Goal: Information Seeking & Learning: Learn about a topic

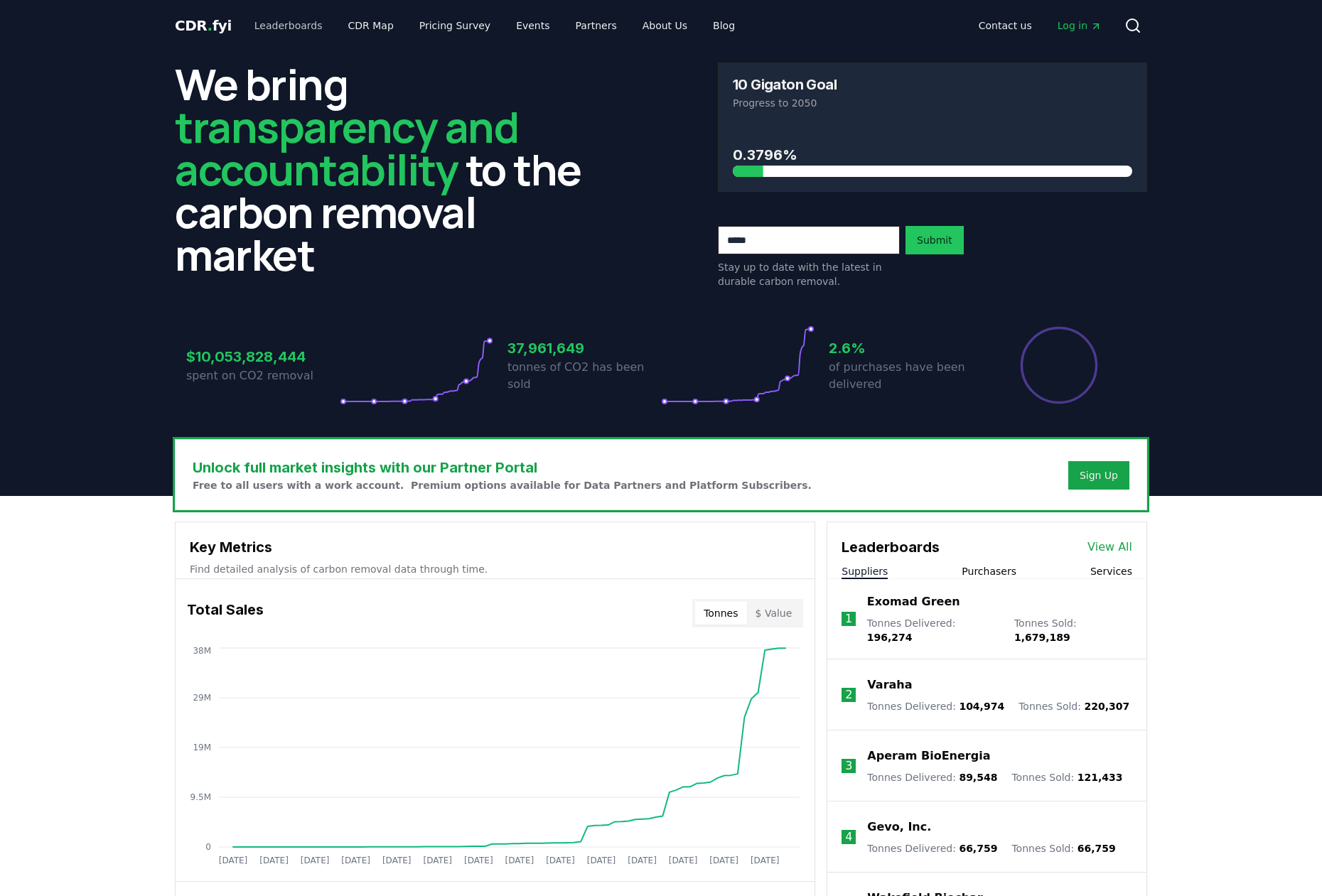
click at [294, 24] on link "Leaderboards" at bounding box center [288, 25] width 91 height 25
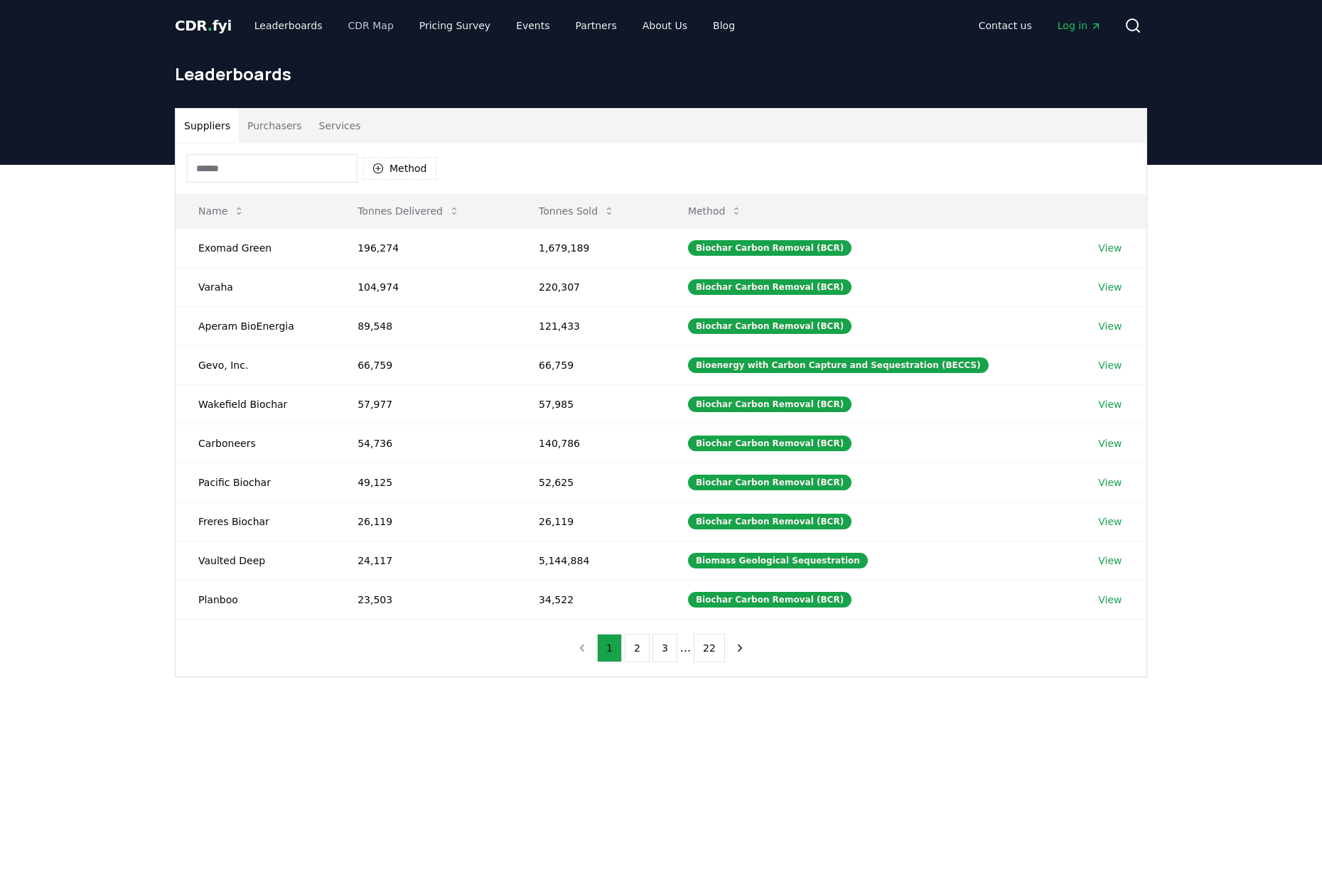
click at [368, 25] on link "CDR Map" at bounding box center [371, 25] width 68 height 25
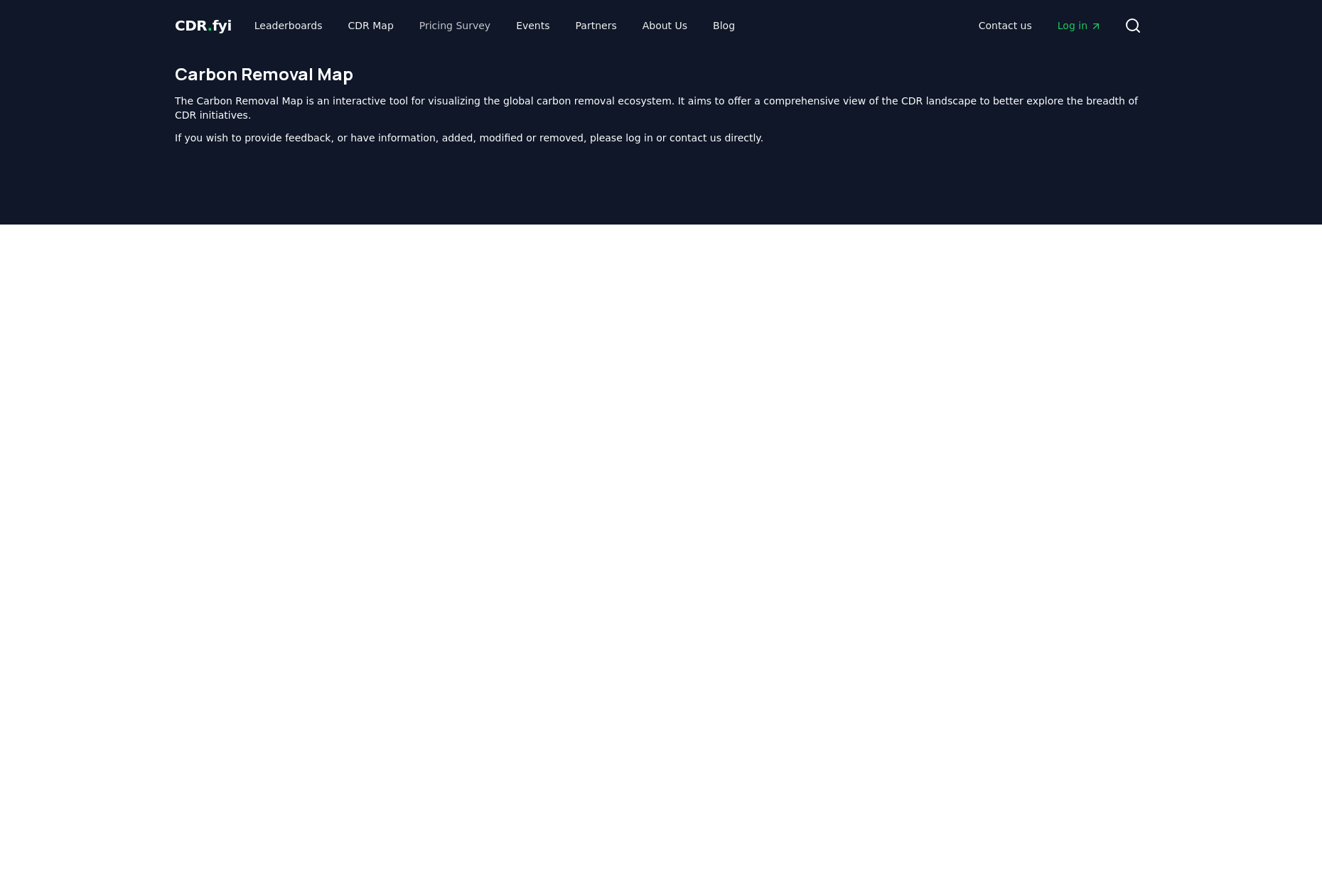
click at [464, 31] on link "Pricing Survey" at bounding box center [454, 25] width 94 height 25
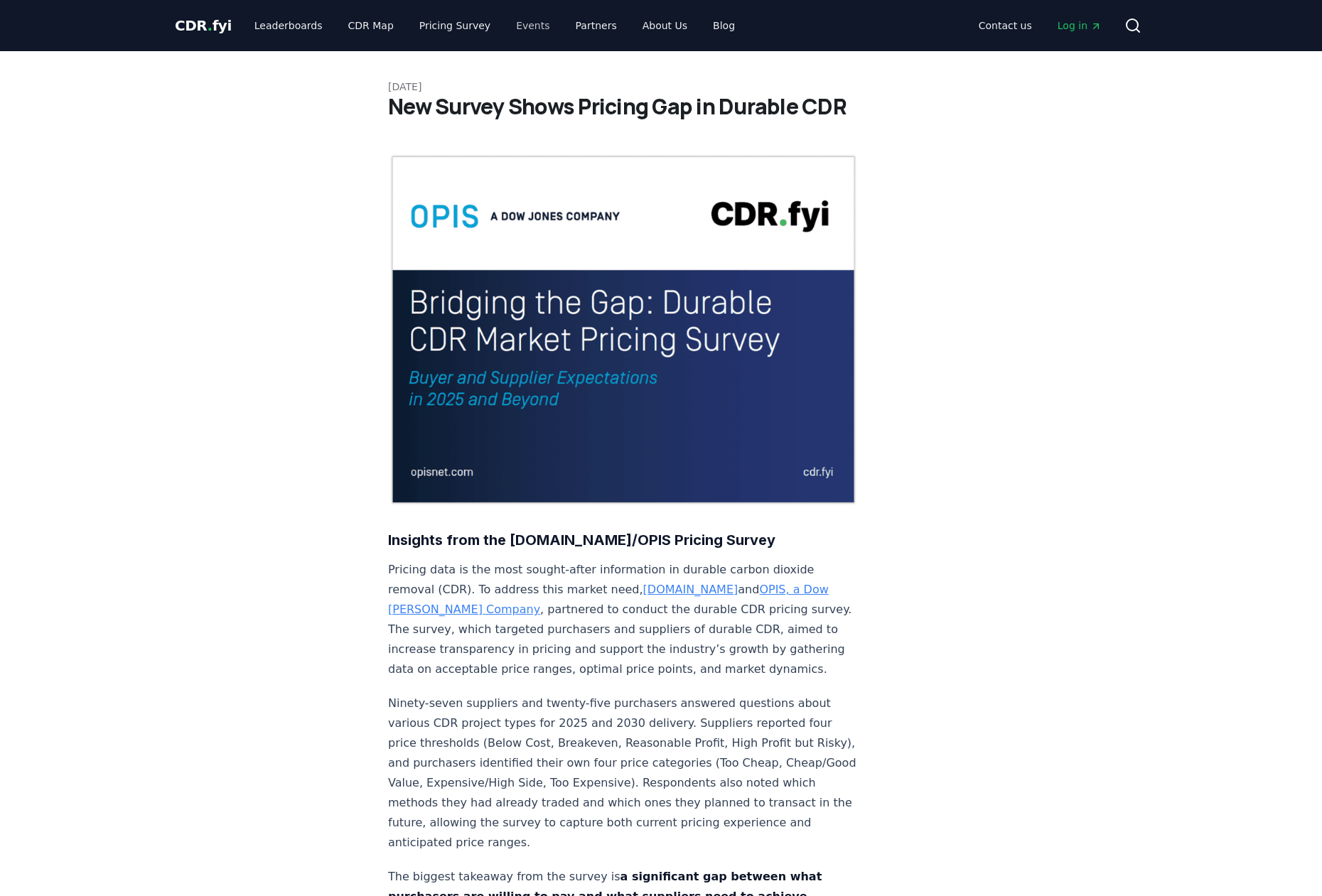
click at [521, 21] on link "Events" at bounding box center [532, 25] width 56 height 25
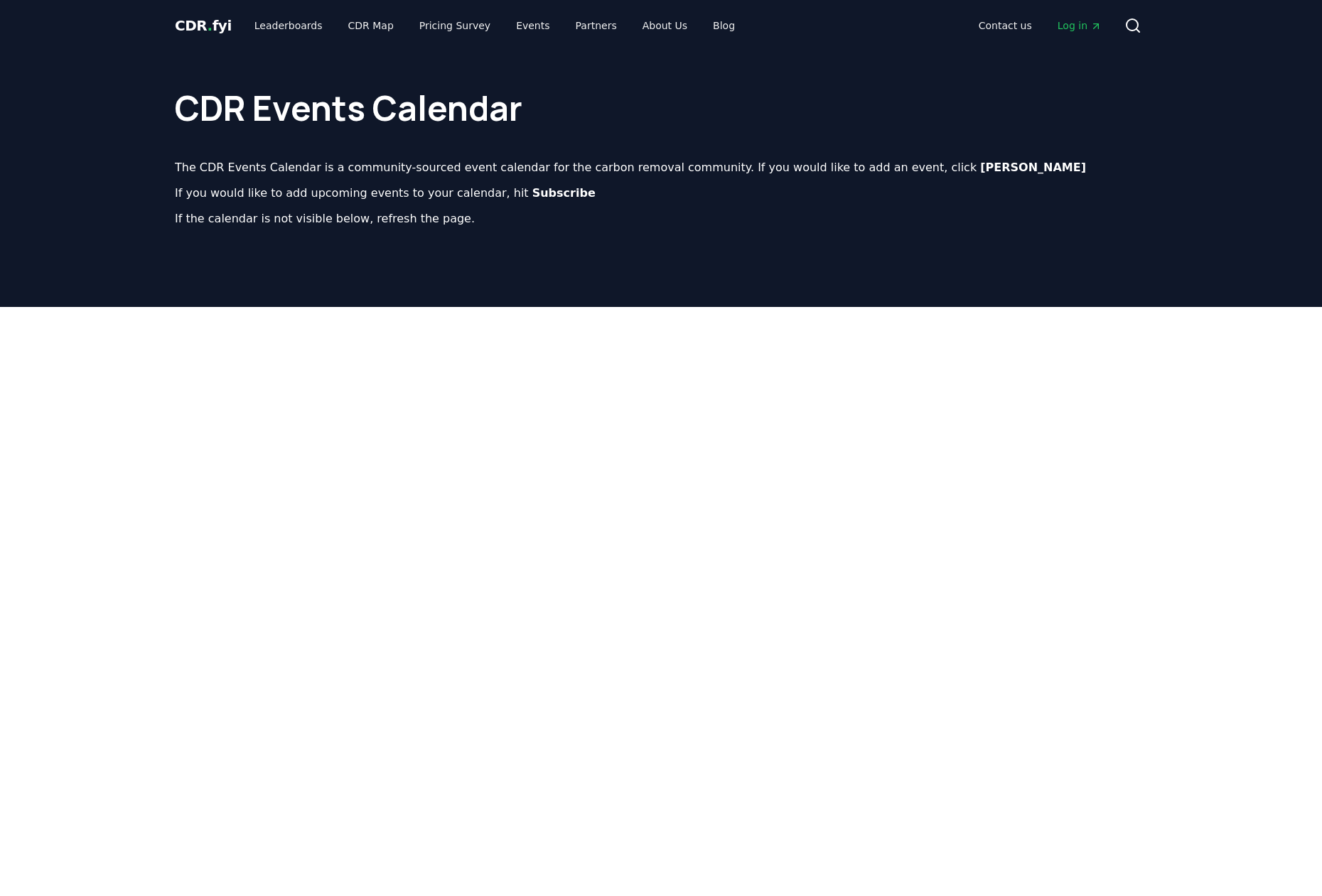
click at [198, 23] on span "CDR . fyi" at bounding box center [203, 25] width 57 height 17
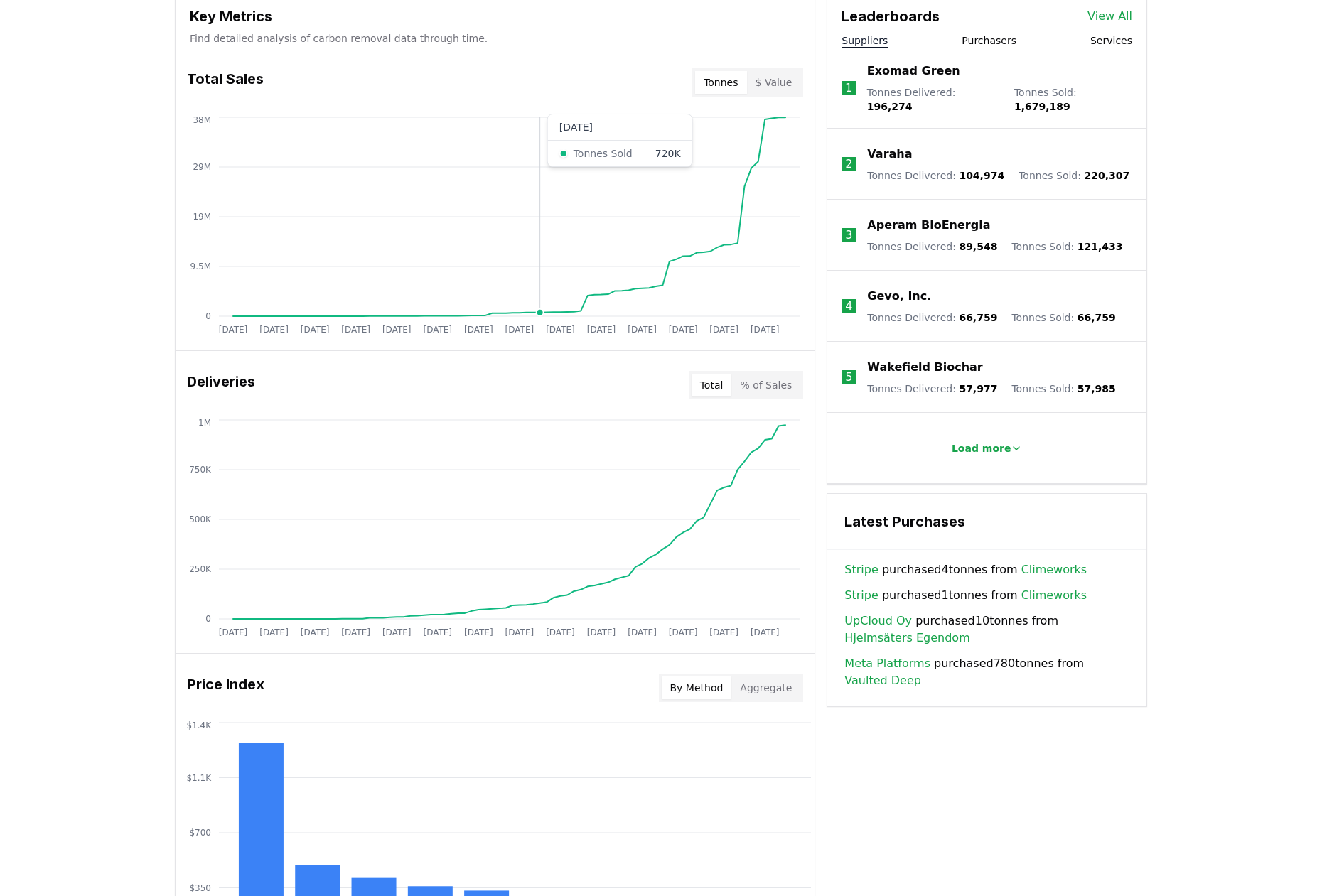
scroll to position [542, 0]
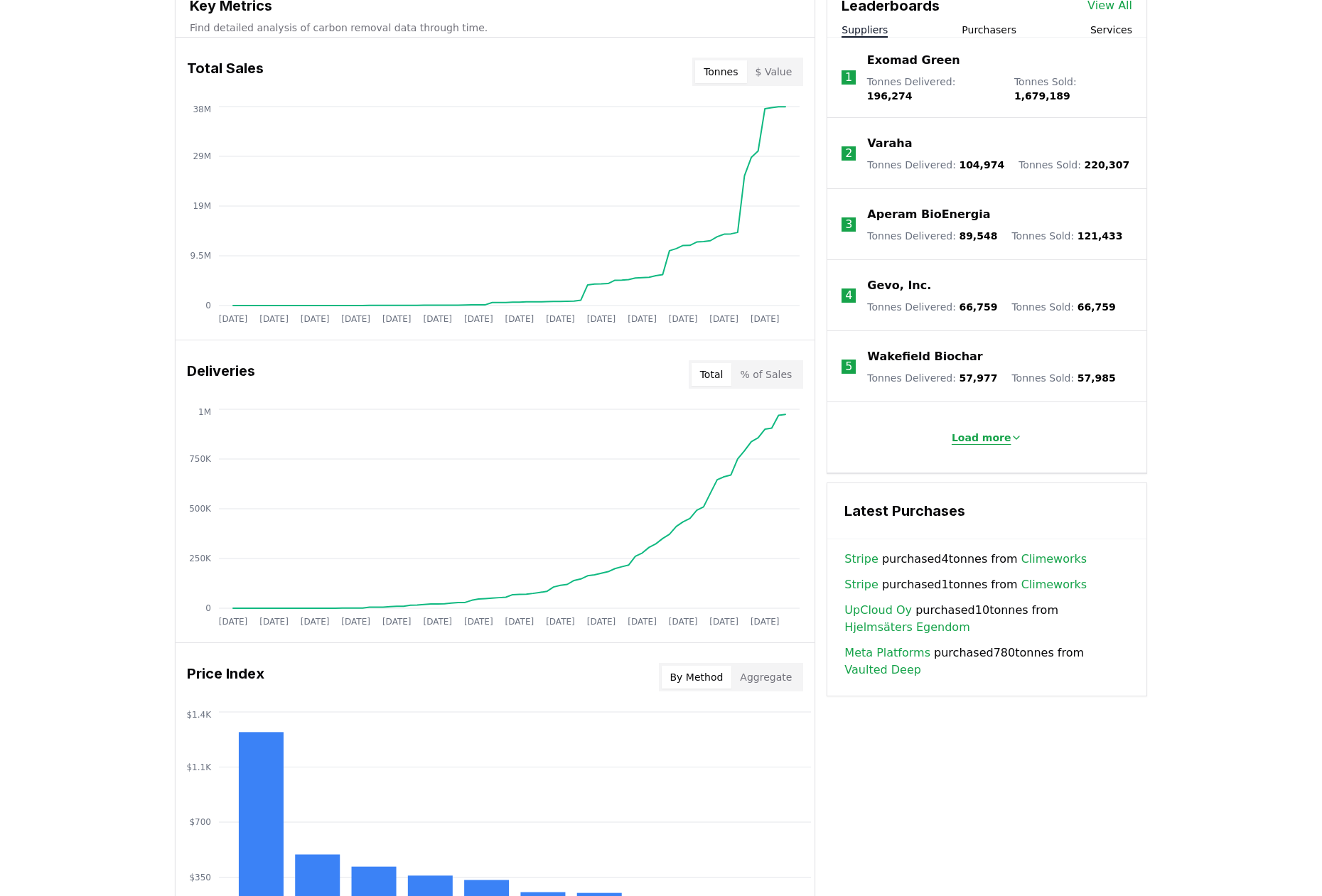
click at [992, 432] on p "Load more" at bounding box center [981, 438] width 60 height 15
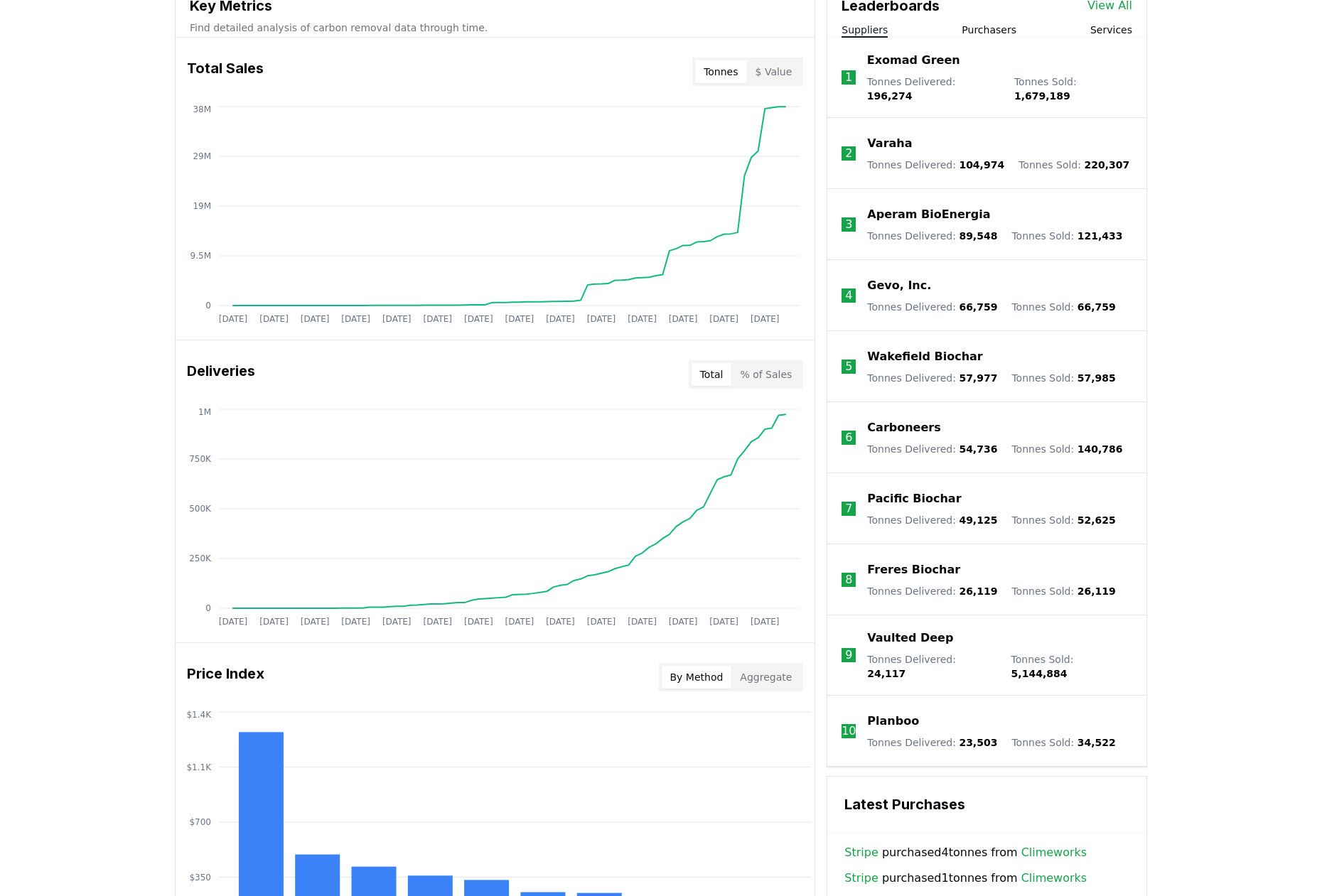
click at [909, 277] on p "Gevo, Inc." at bounding box center [899, 285] width 64 height 17
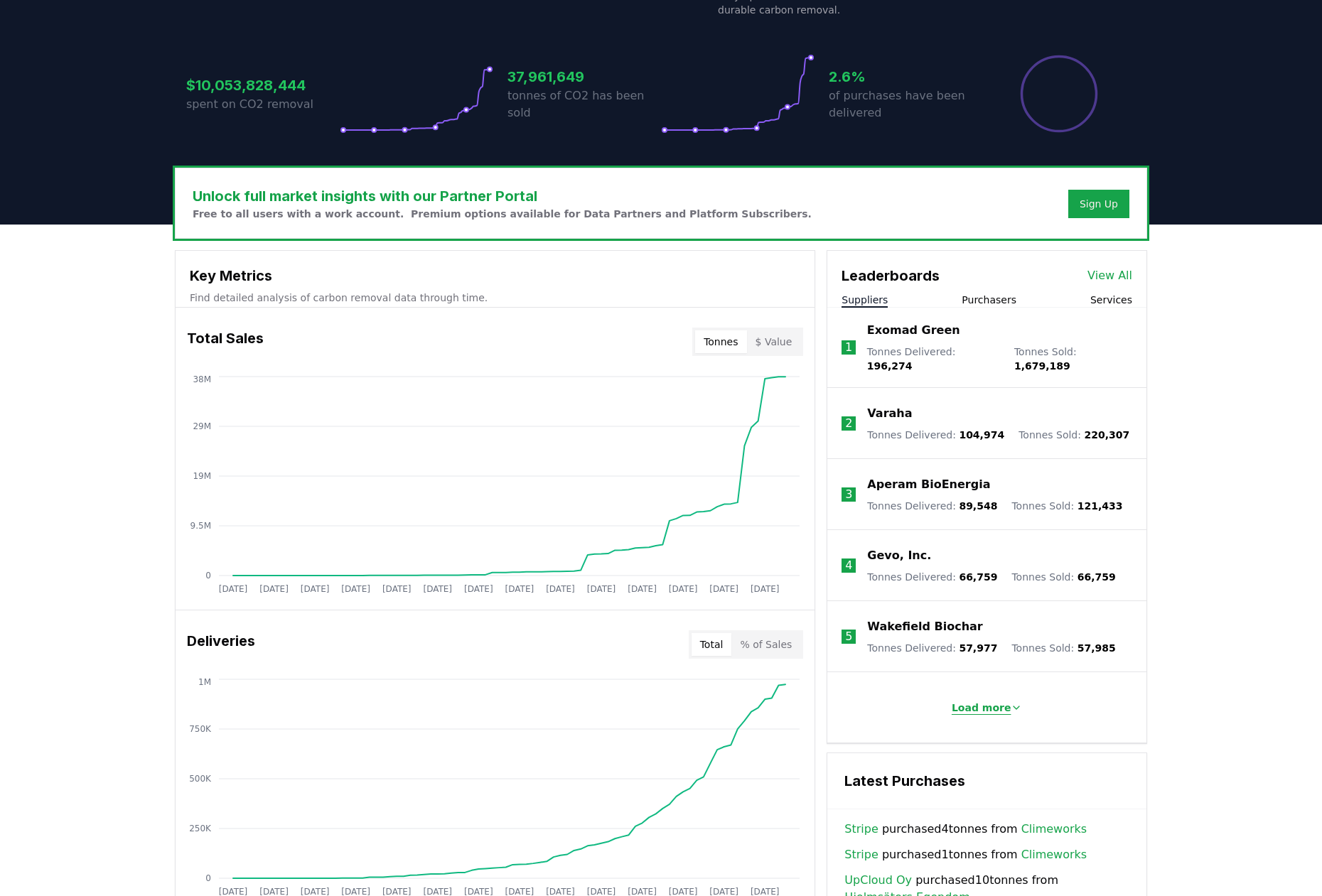
scroll to position [269, 0]
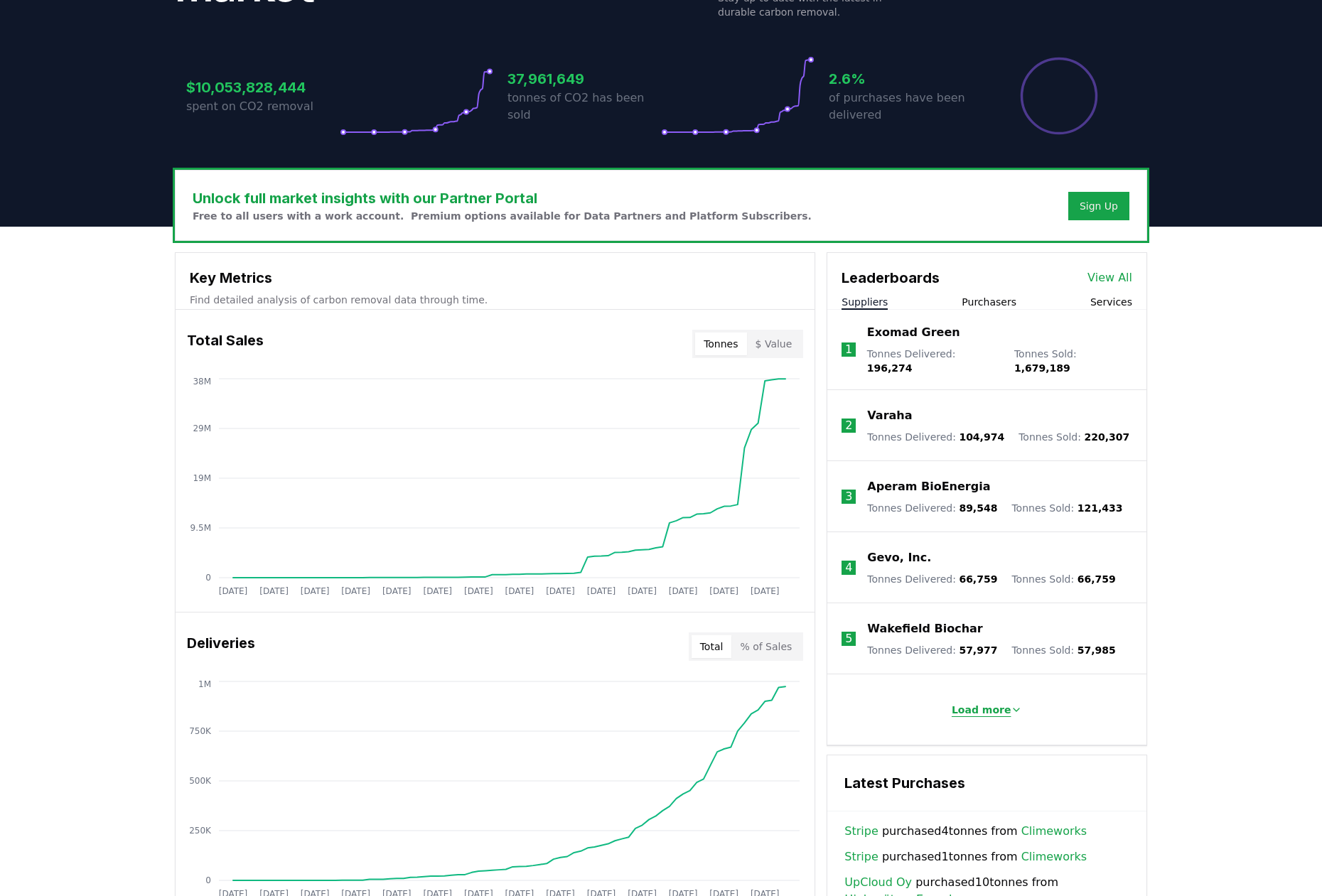
click at [989, 696] on button "Load more" at bounding box center [987, 710] width 94 height 28
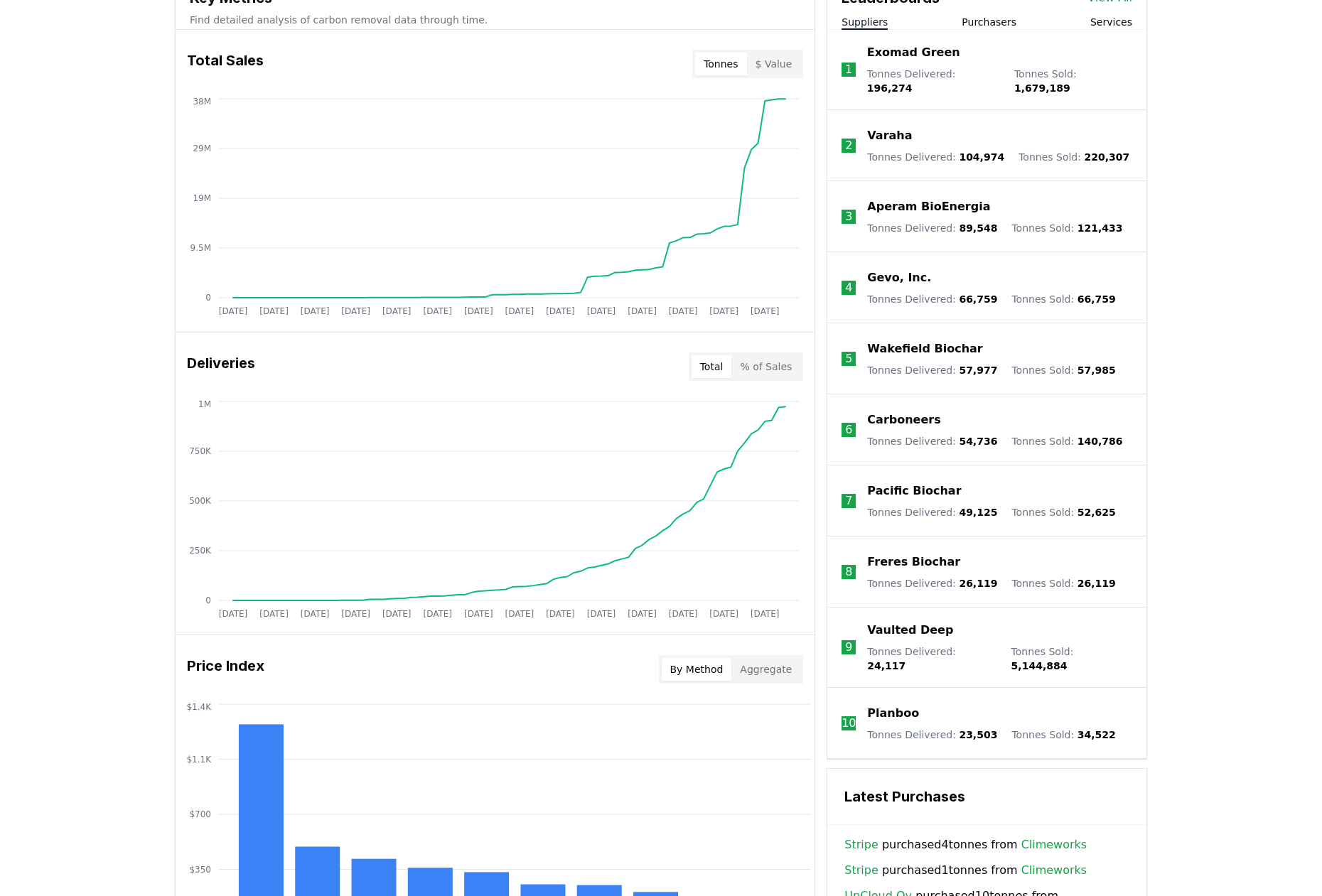
scroll to position [556, 0]
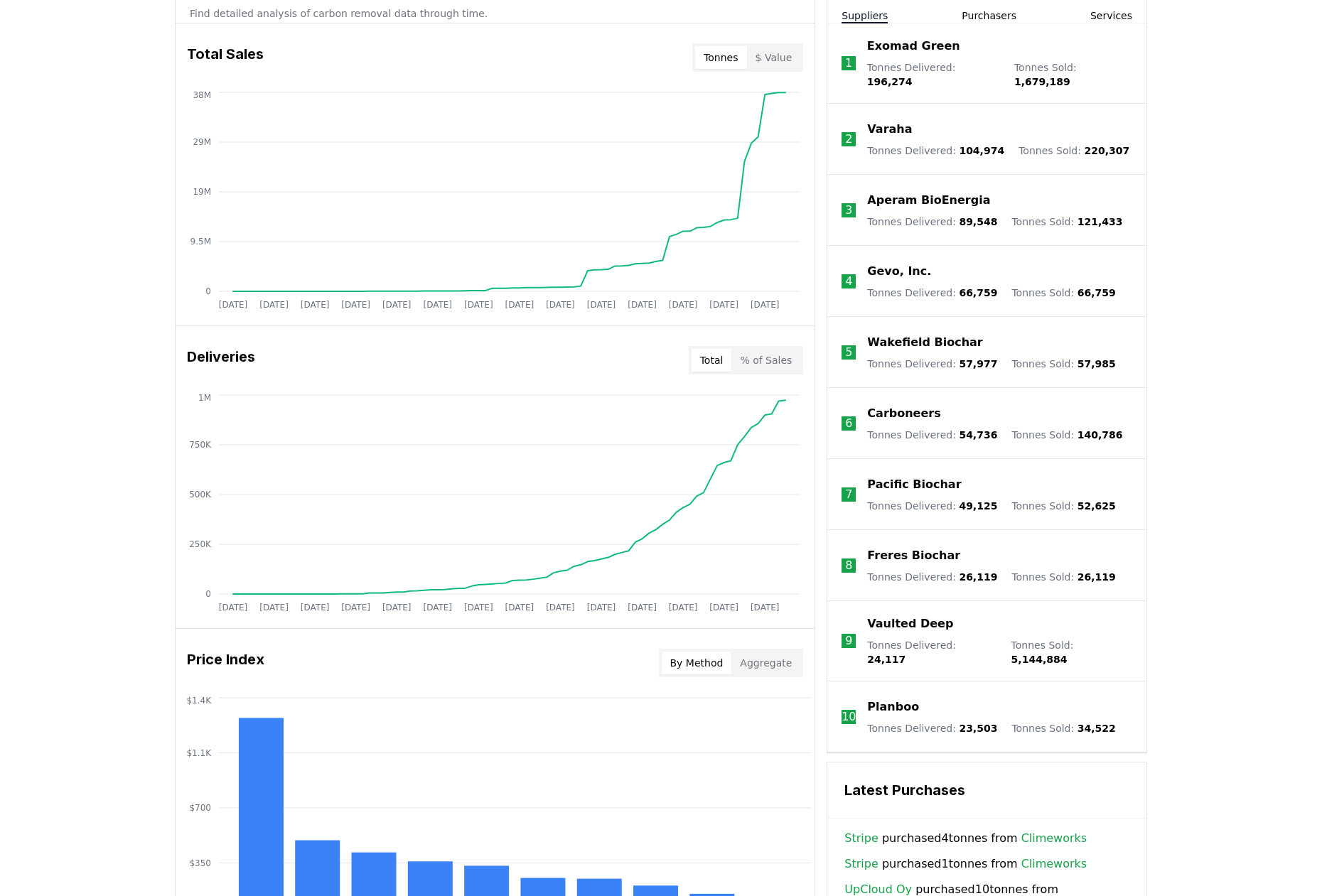
click at [928, 477] on p "Pacific Biochar" at bounding box center [914, 484] width 94 height 17
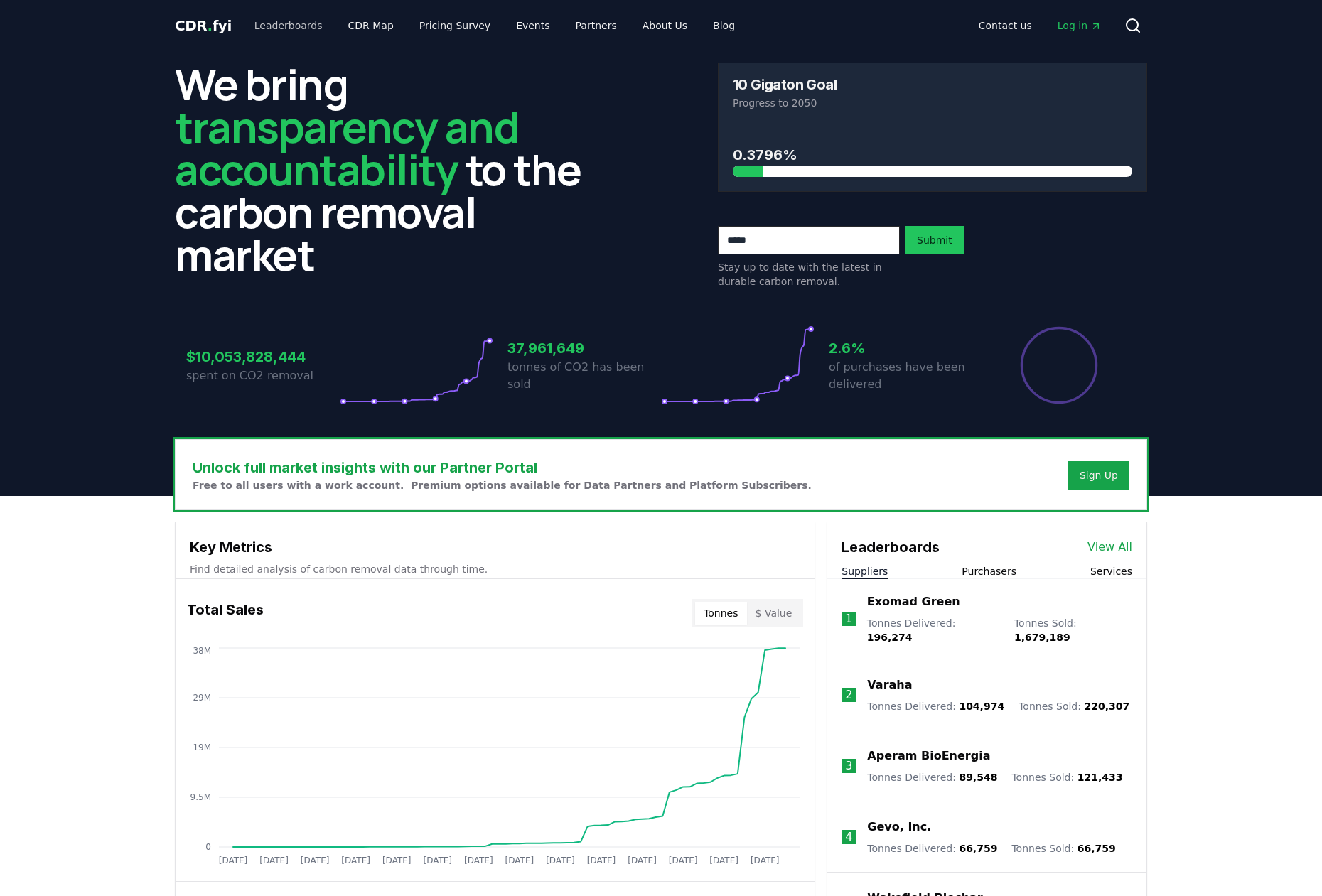
click at [291, 21] on link "Leaderboards" at bounding box center [288, 25] width 91 height 25
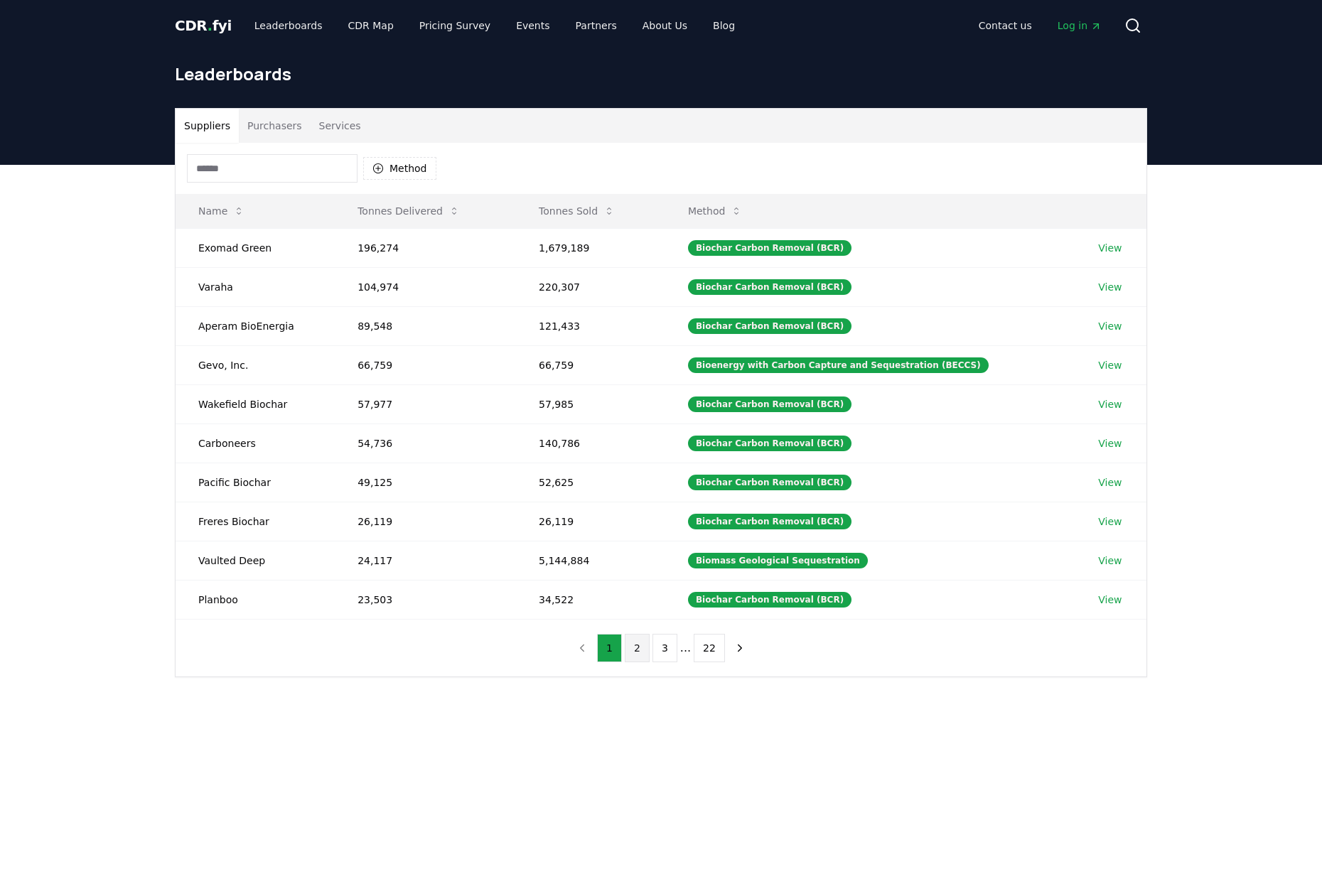
click at [634, 649] on button "2" at bounding box center [637, 648] width 25 height 28
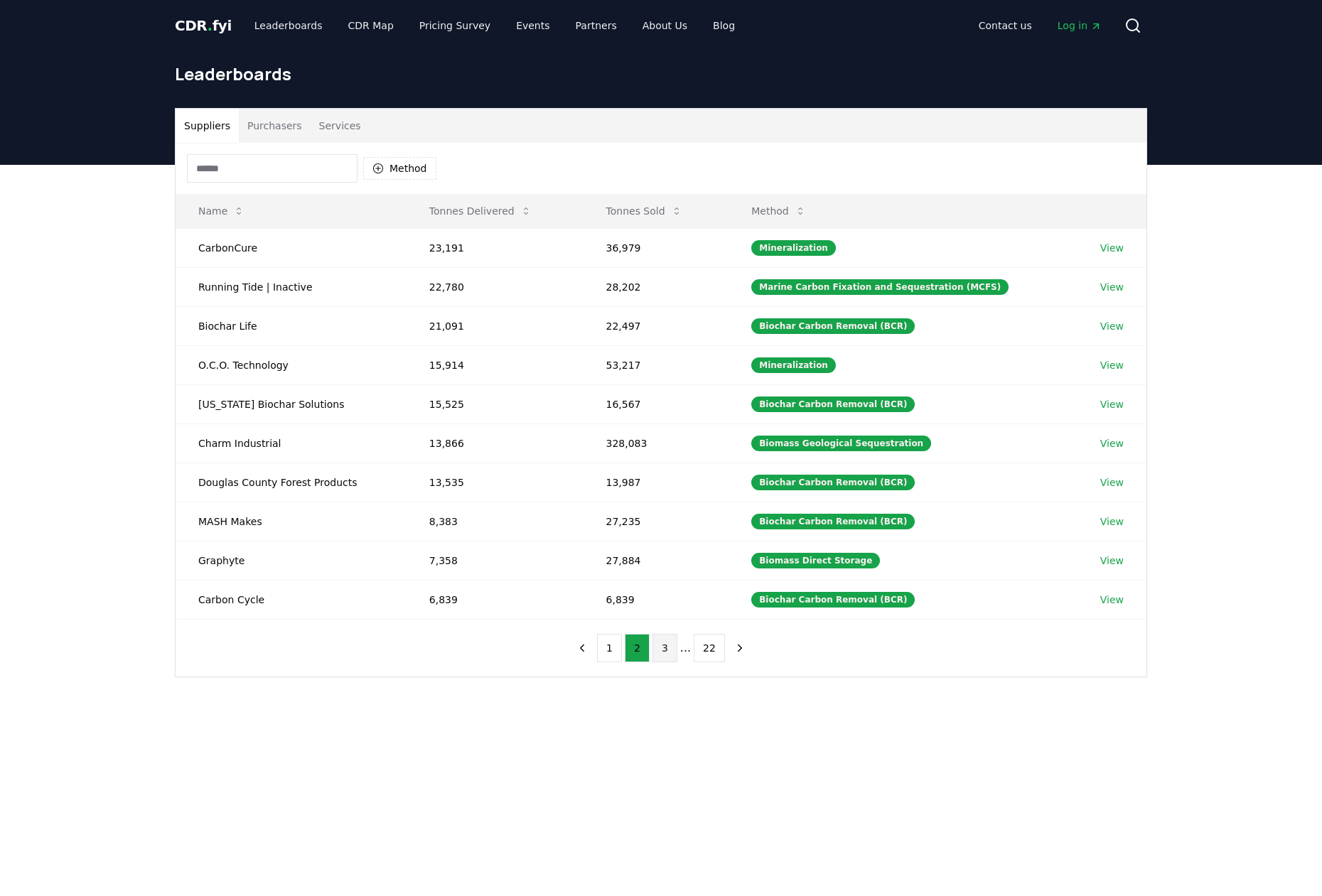
click at [665, 645] on button "3" at bounding box center [665, 648] width 25 height 28
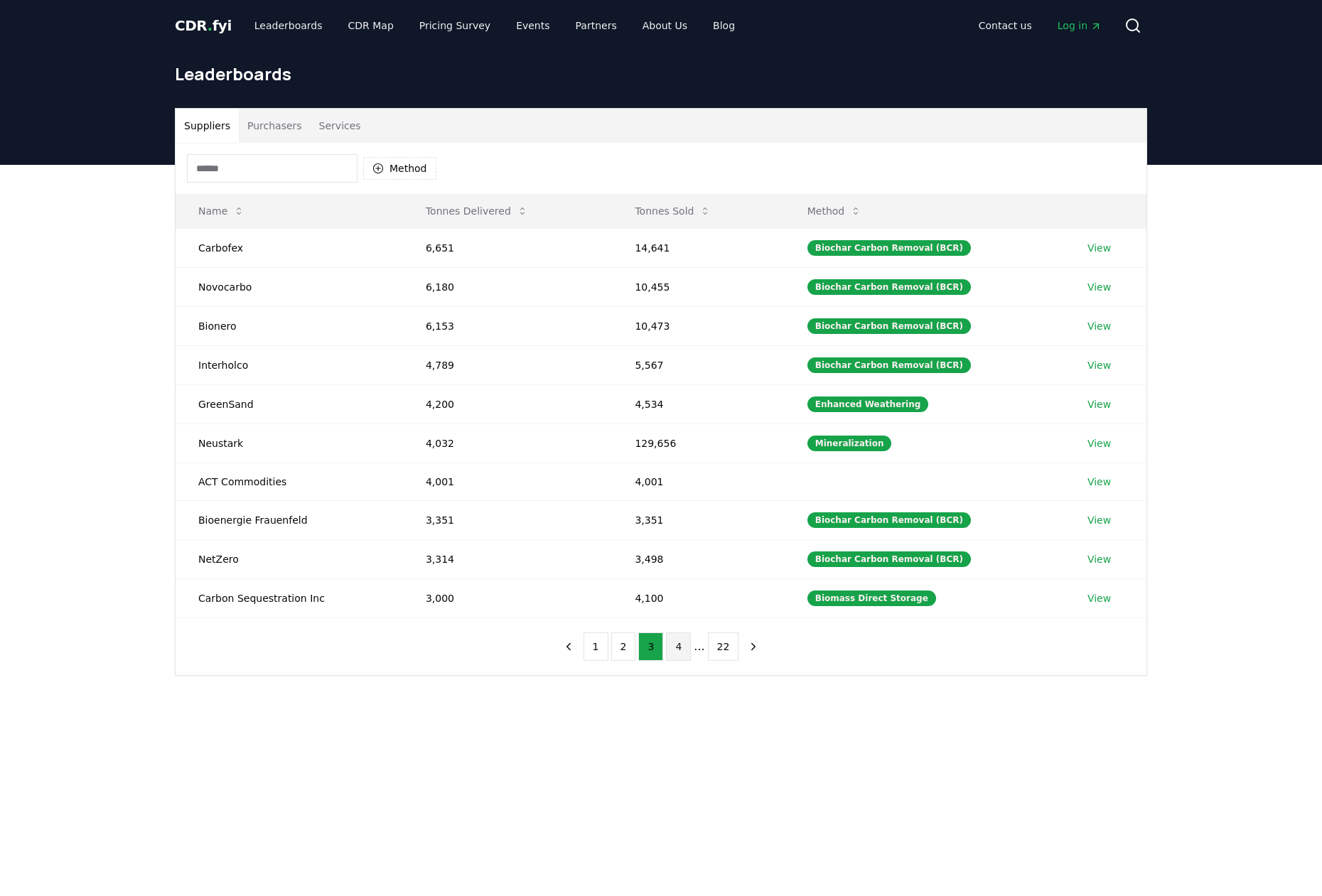
click at [677, 644] on button "4" at bounding box center [678, 646] width 25 height 28
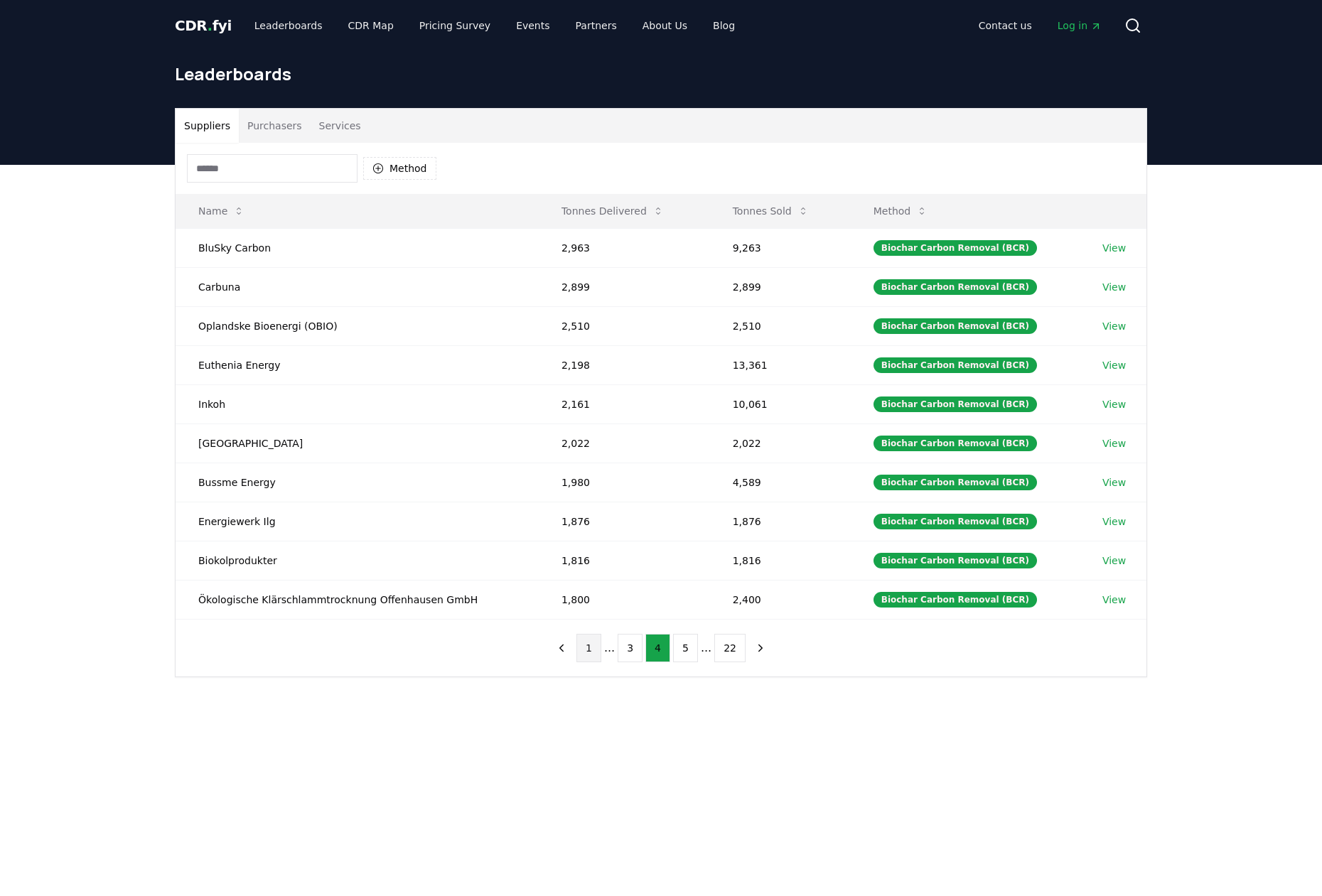
click at [590, 643] on button "1" at bounding box center [589, 648] width 25 height 28
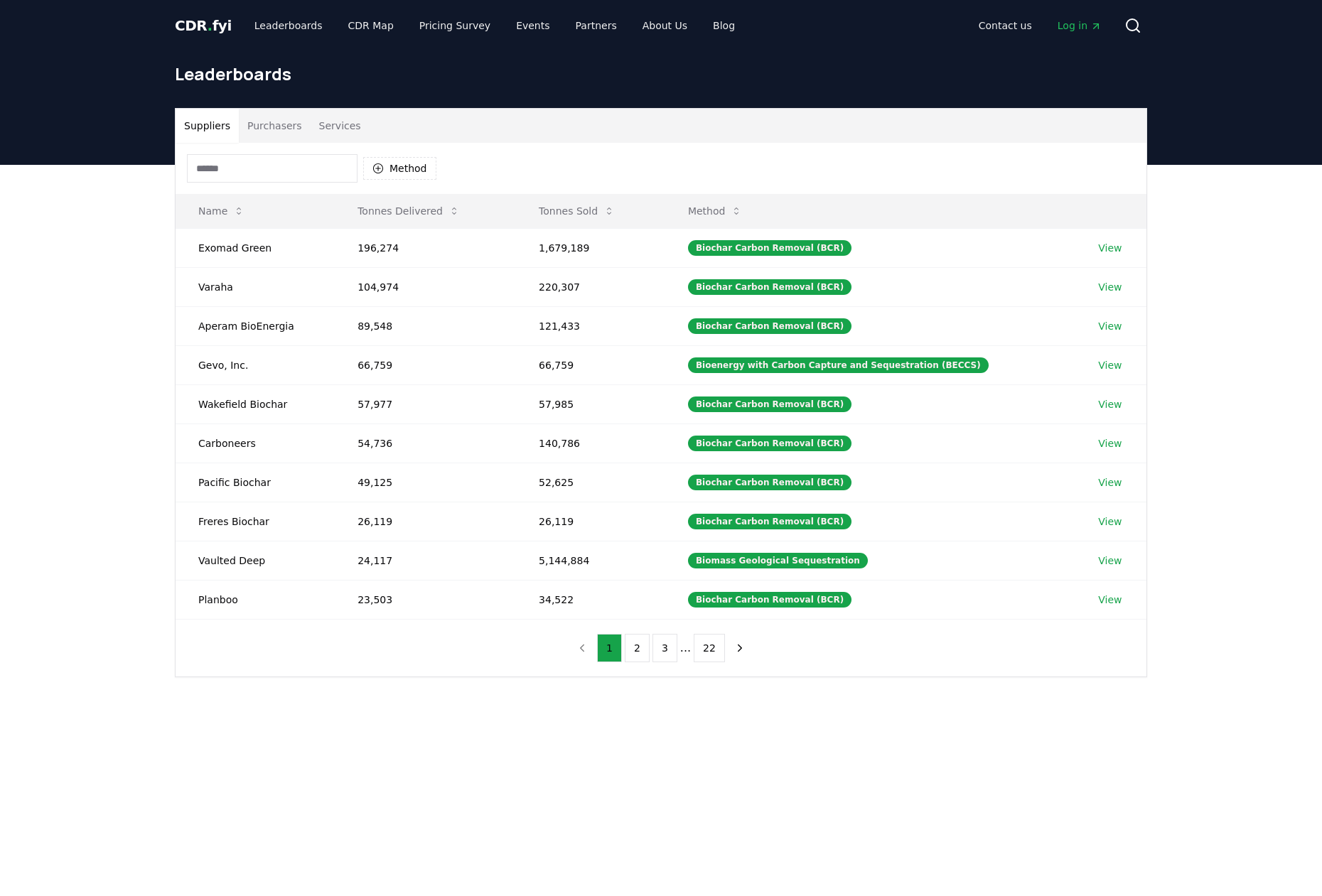
click at [277, 131] on button "Purchasers" at bounding box center [274, 125] width 72 height 34
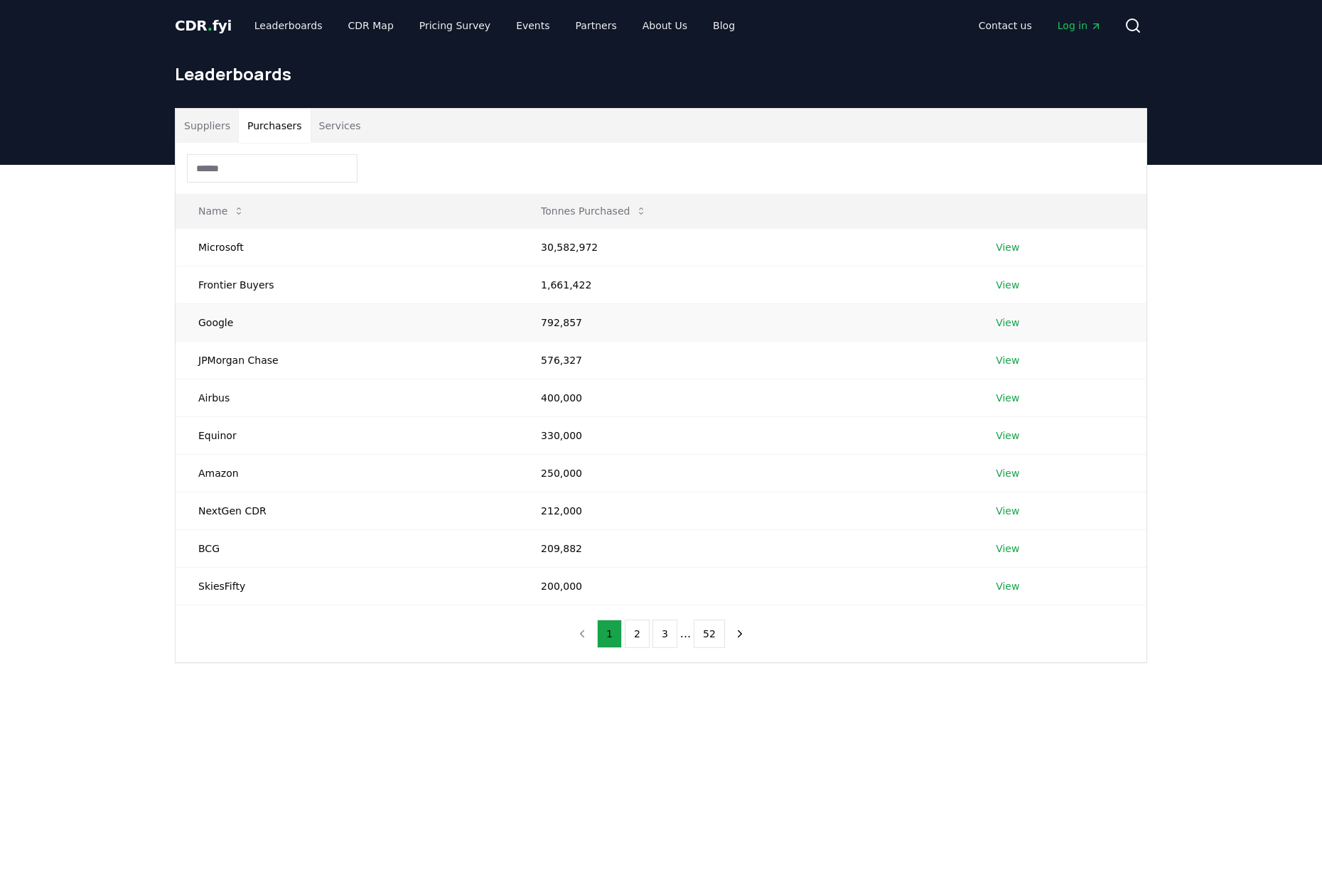
scroll to position [1, 0]
click at [631, 628] on button "2" at bounding box center [637, 633] width 25 height 28
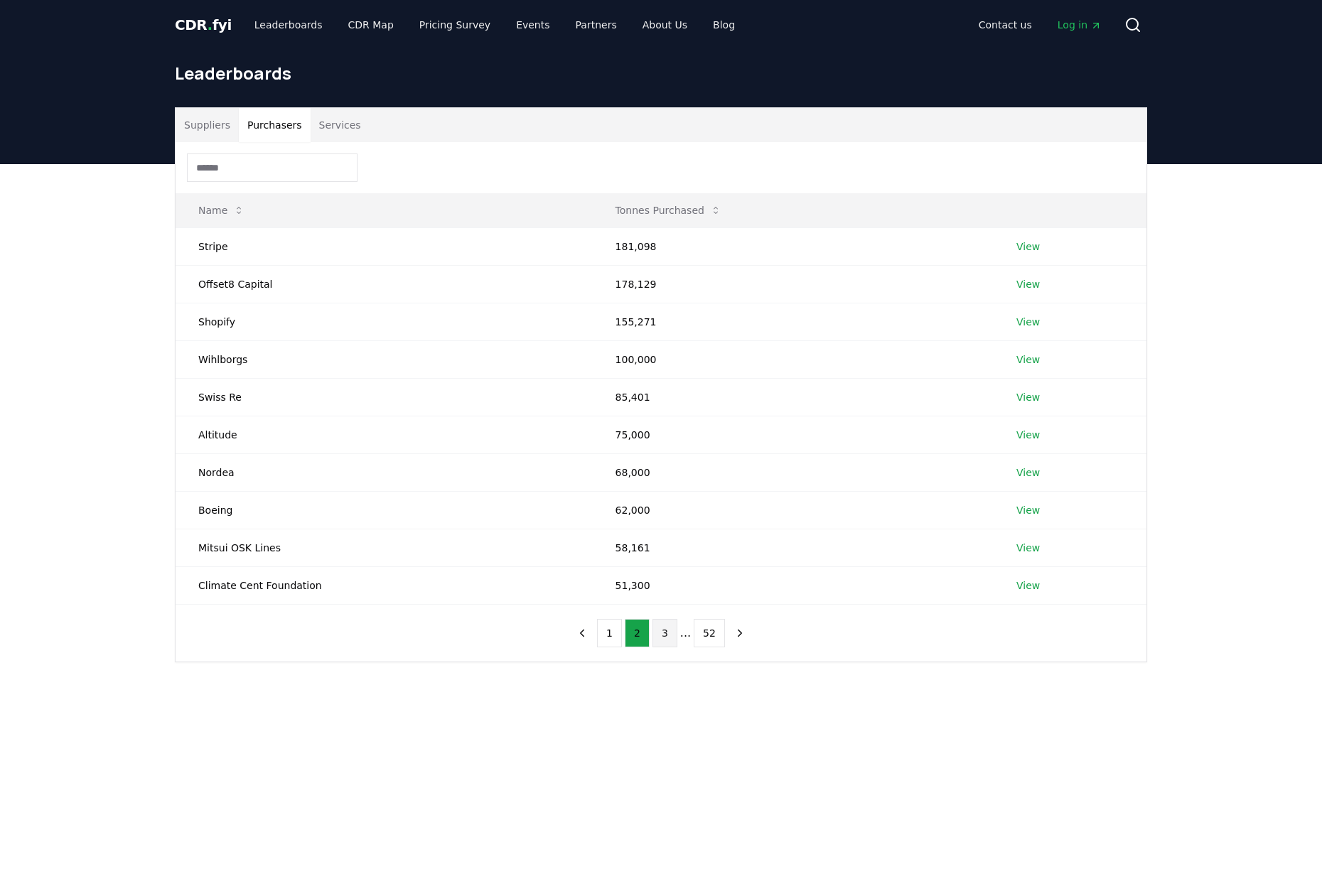
click at [661, 634] on button "3" at bounding box center [665, 633] width 25 height 28
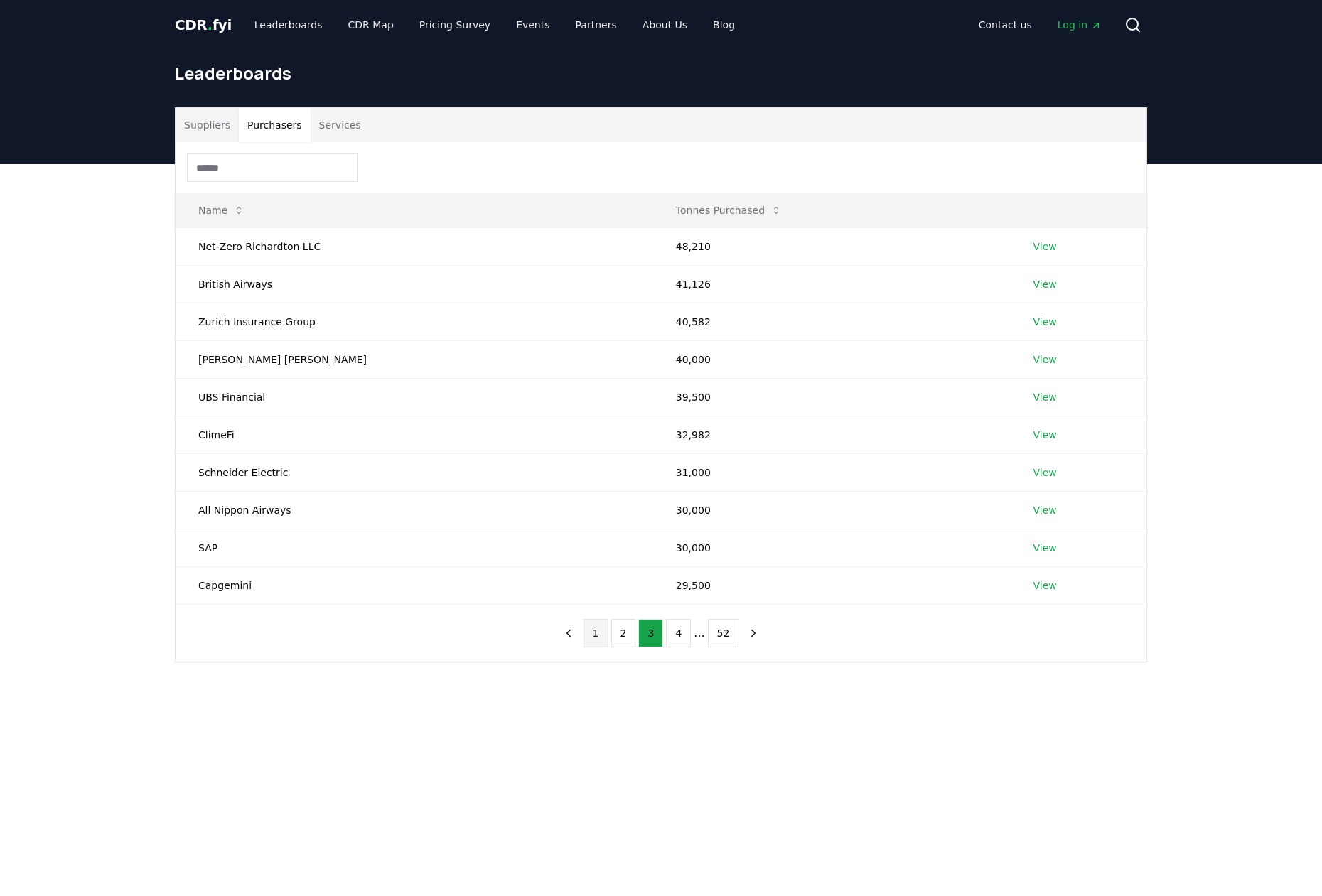
click at [593, 631] on button "1" at bounding box center [596, 633] width 25 height 28
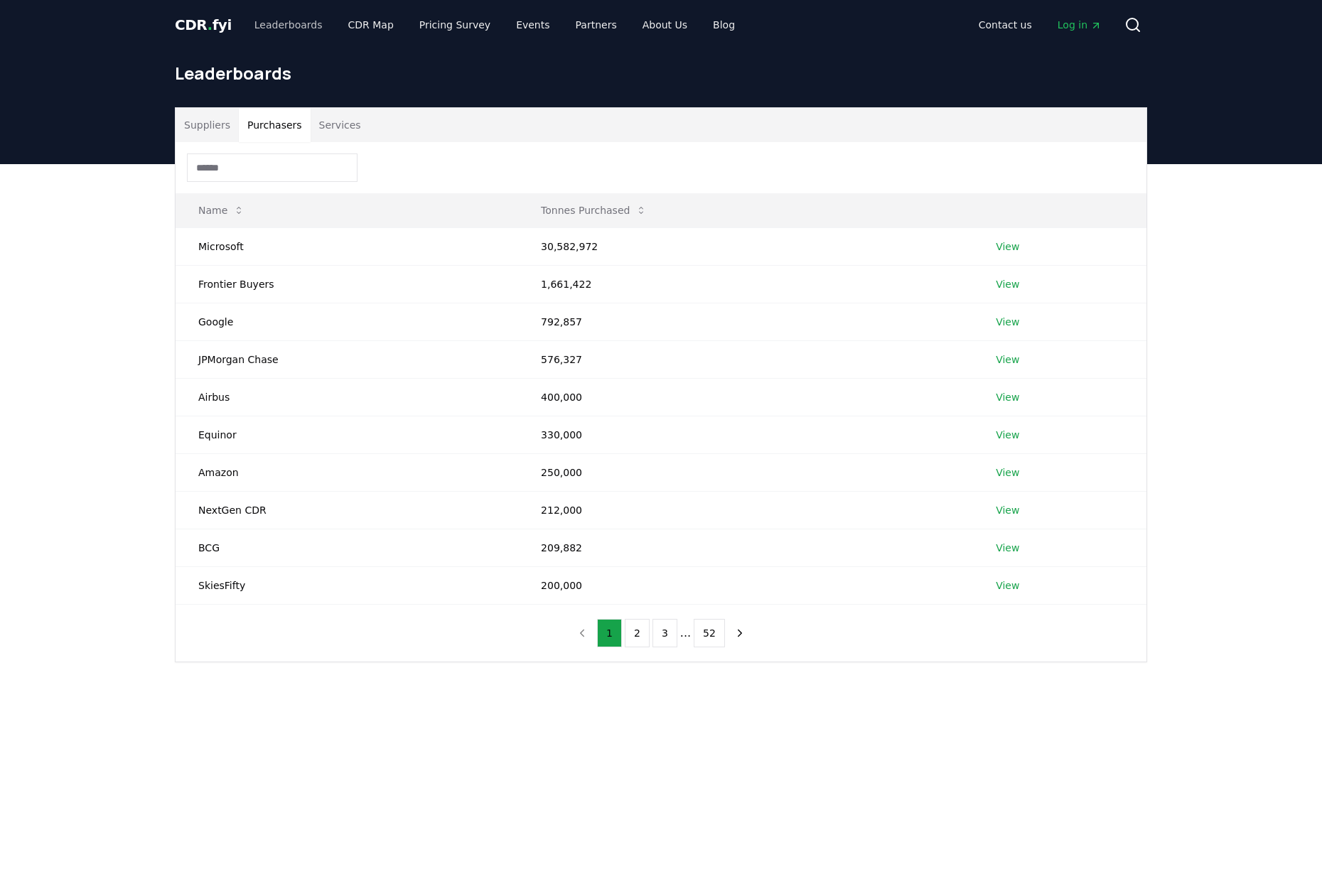
click at [281, 25] on link "Leaderboards" at bounding box center [288, 25] width 91 height 25
click at [202, 129] on button "Suppliers" at bounding box center [207, 124] width 63 height 34
click at [279, 127] on button "Purchasers" at bounding box center [274, 124] width 72 height 34
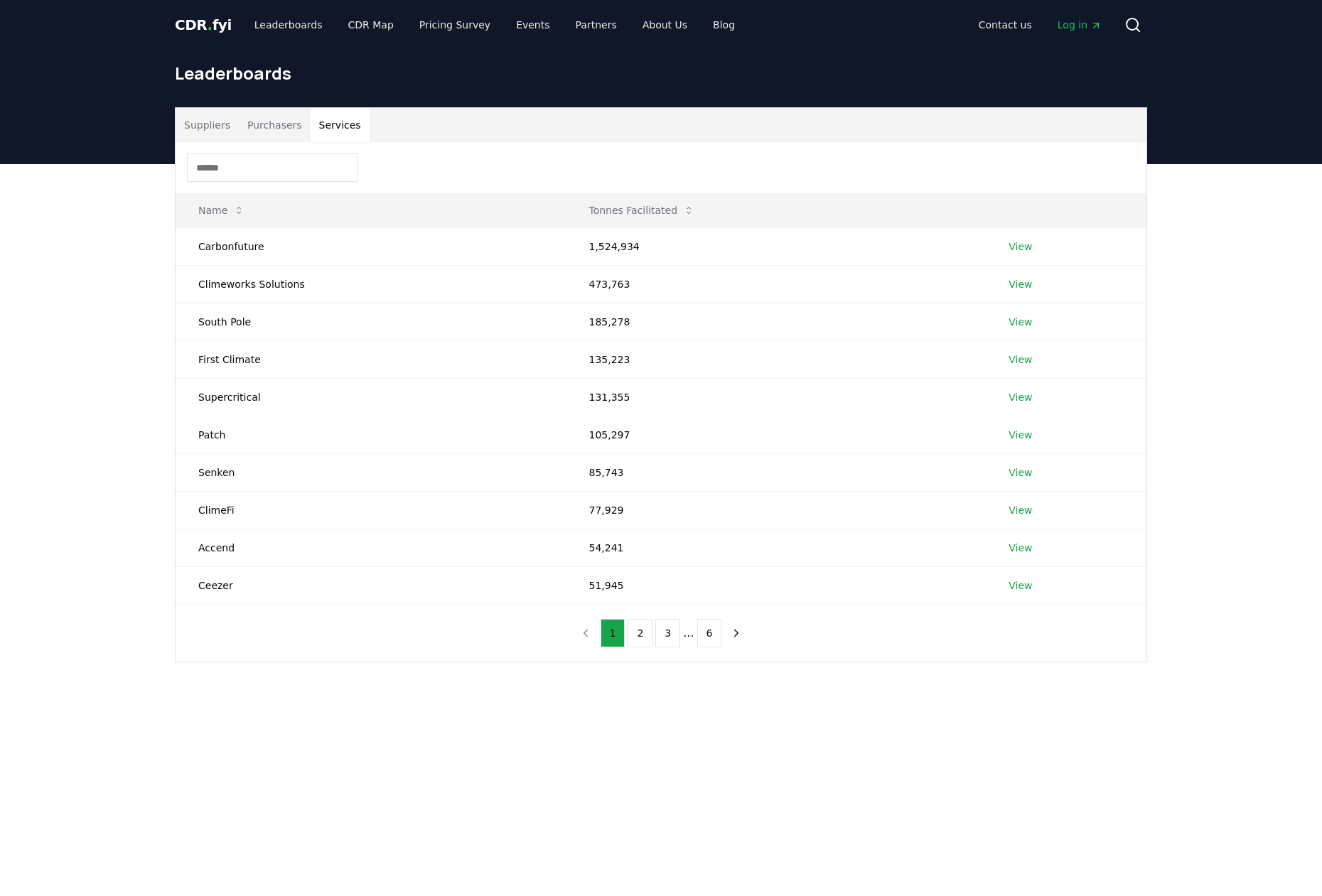
click at [346, 130] on button "Services" at bounding box center [340, 124] width 59 height 34
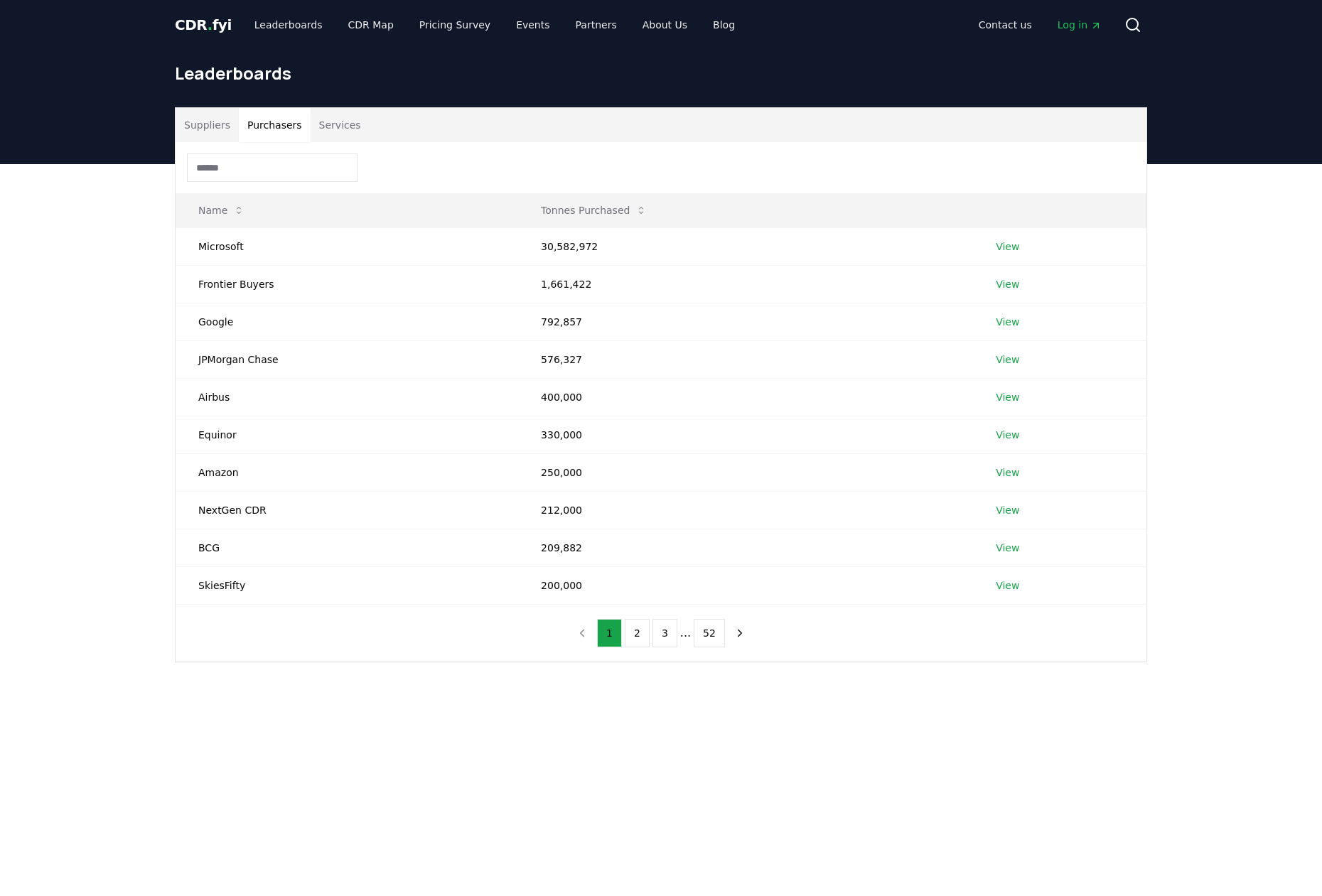
click at [268, 124] on button "Purchasers" at bounding box center [274, 124] width 72 height 34
click at [333, 126] on button "Services" at bounding box center [340, 124] width 59 height 34
click at [293, 126] on button "Purchasers" at bounding box center [274, 124] width 72 height 34
click at [211, 125] on button "Suppliers" at bounding box center [207, 124] width 63 height 34
click at [258, 127] on button "Purchasers" at bounding box center [274, 124] width 72 height 34
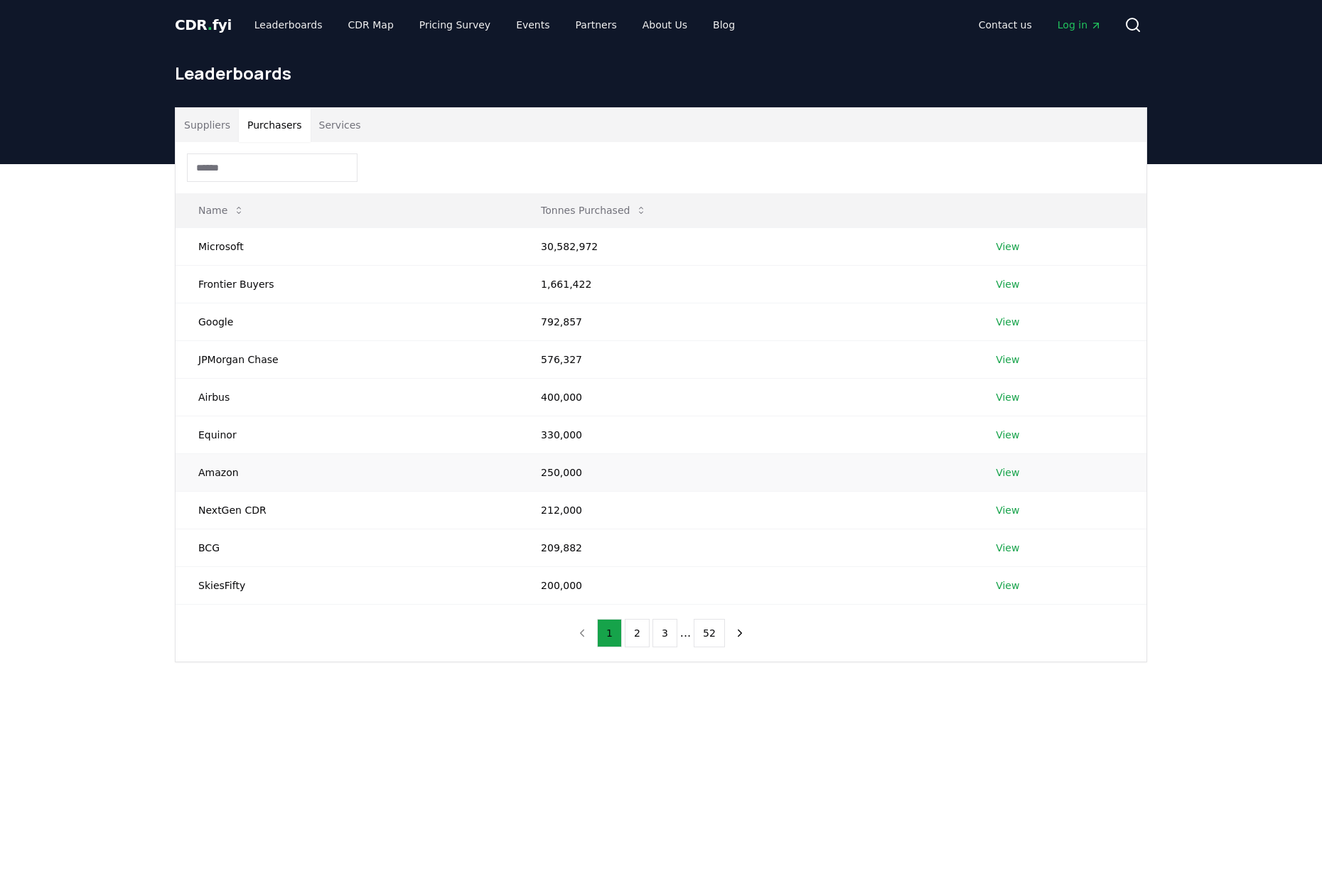
click at [1011, 470] on link "View" at bounding box center [1008, 473] width 23 height 15
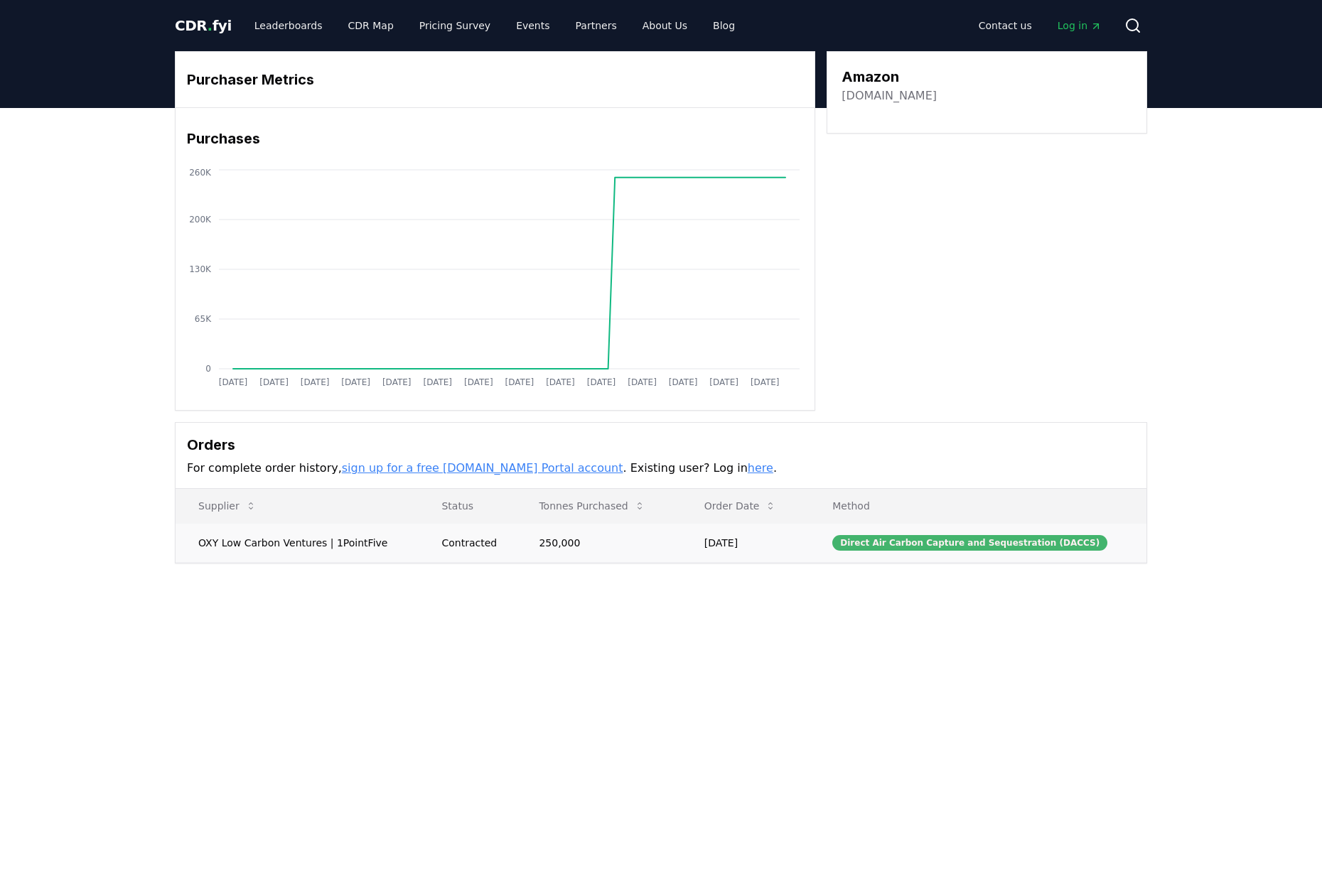
click at [943, 545] on div "Direct Air Carbon Capture and Sequestration (DACCS)" at bounding box center [970, 542] width 275 height 15
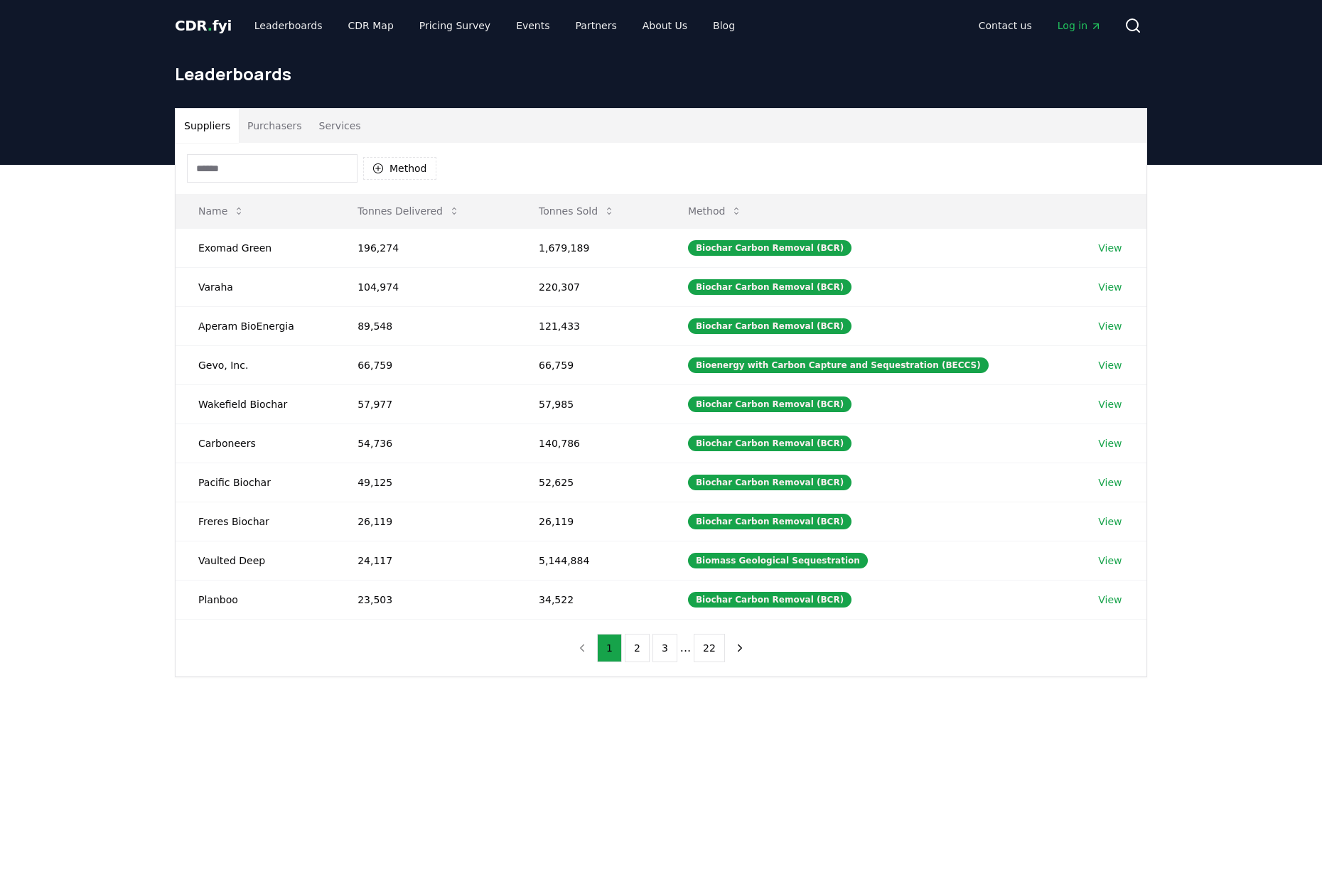
scroll to position [1, 0]
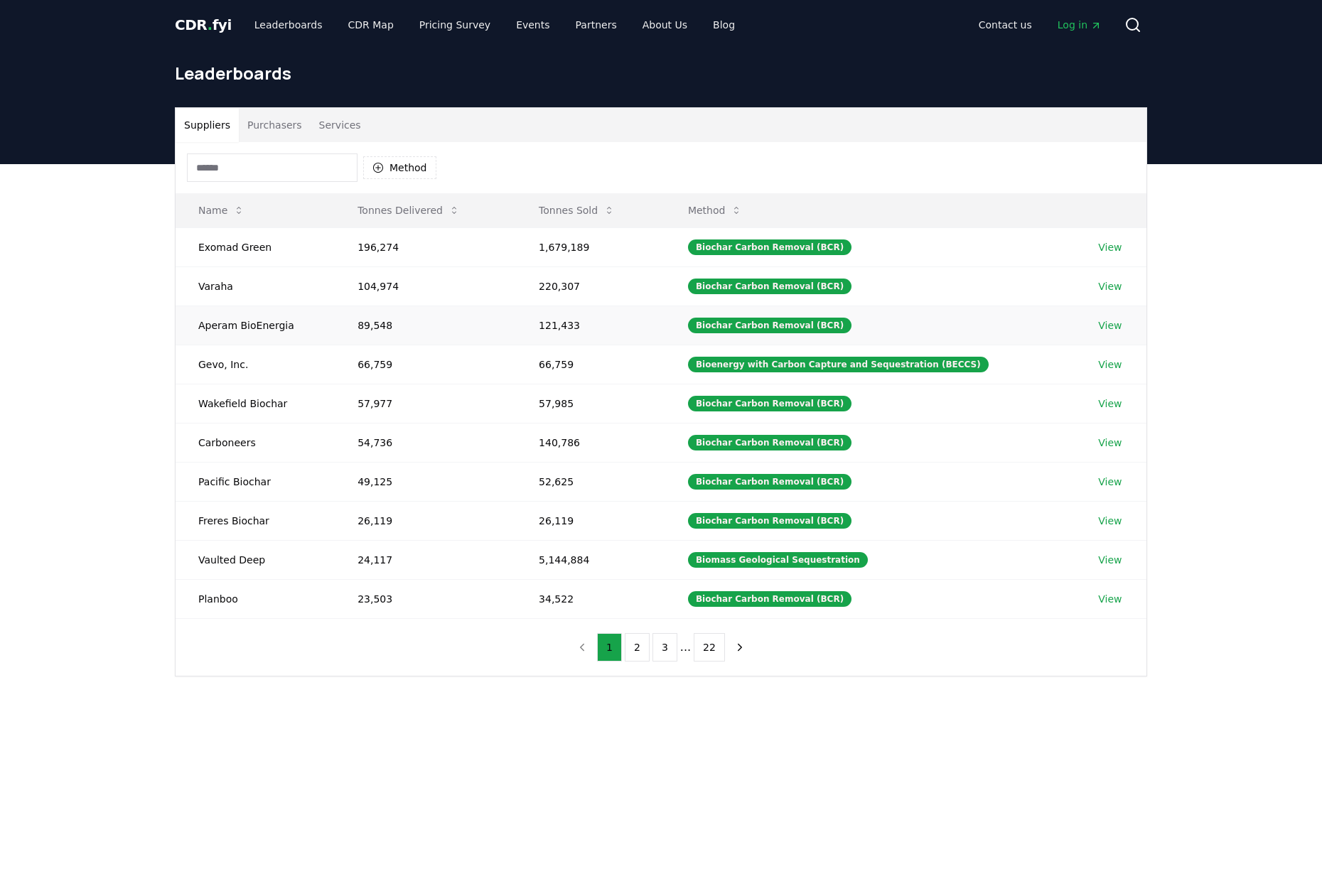
click at [1108, 327] on link "View" at bounding box center [1110, 325] width 23 height 15
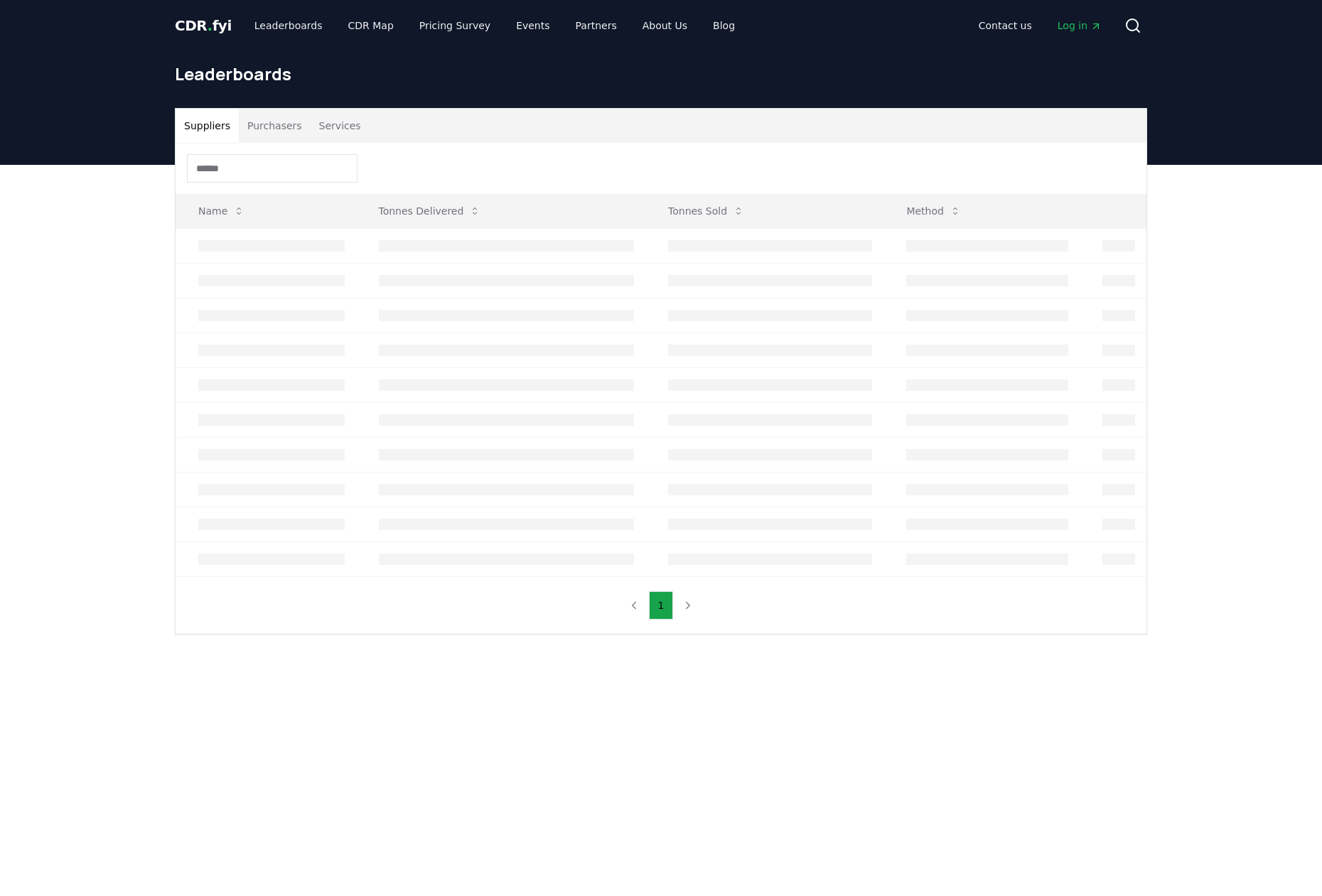
scroll to position [1, 0]
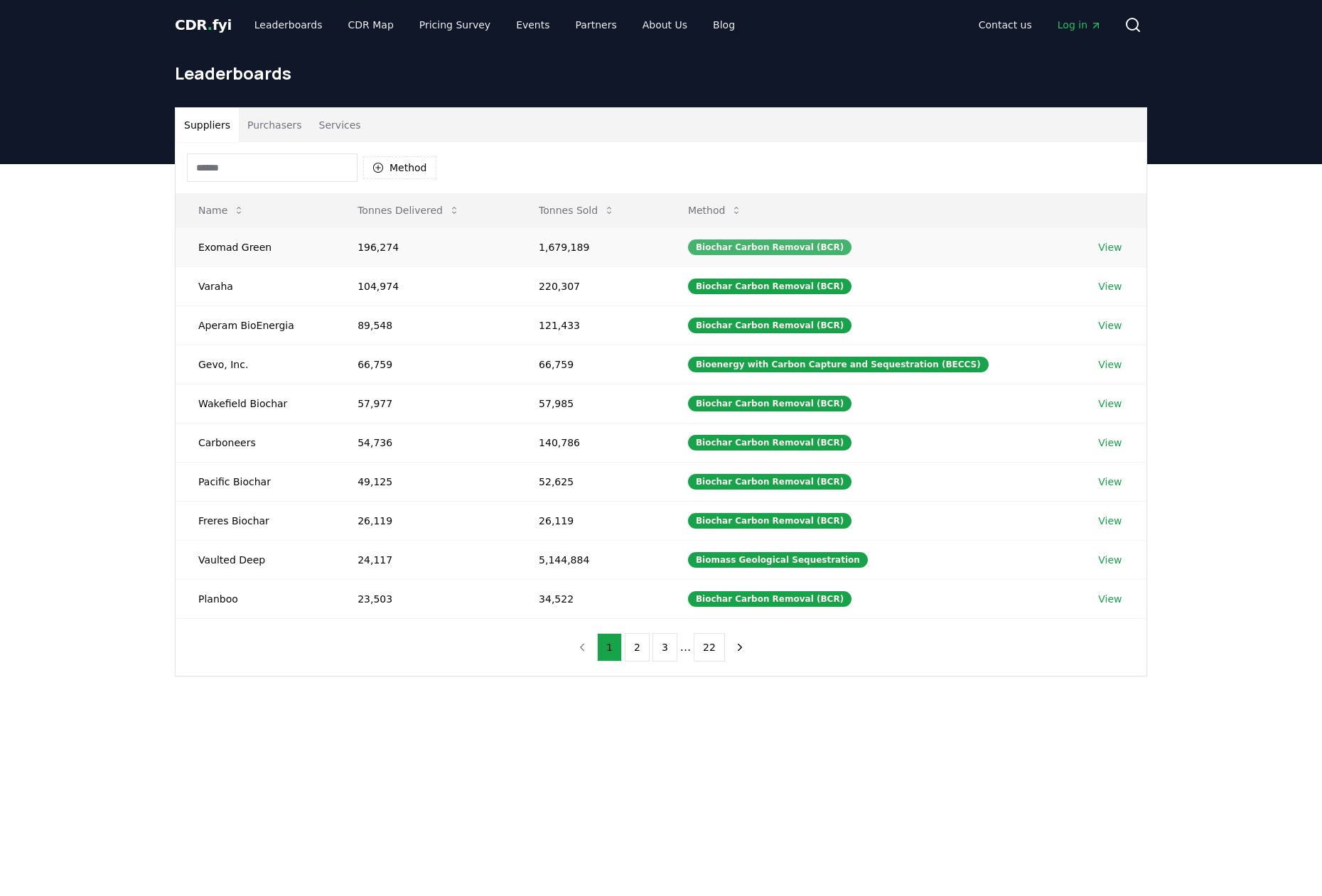
click at [784, 247] on div "Biochar Carbon Removal (BCR)" at bounding box center [769, 247] width 164 height 15
click at [280, 125] on button "Purchasers" at bounding box center [274, 124] width 72 height 34
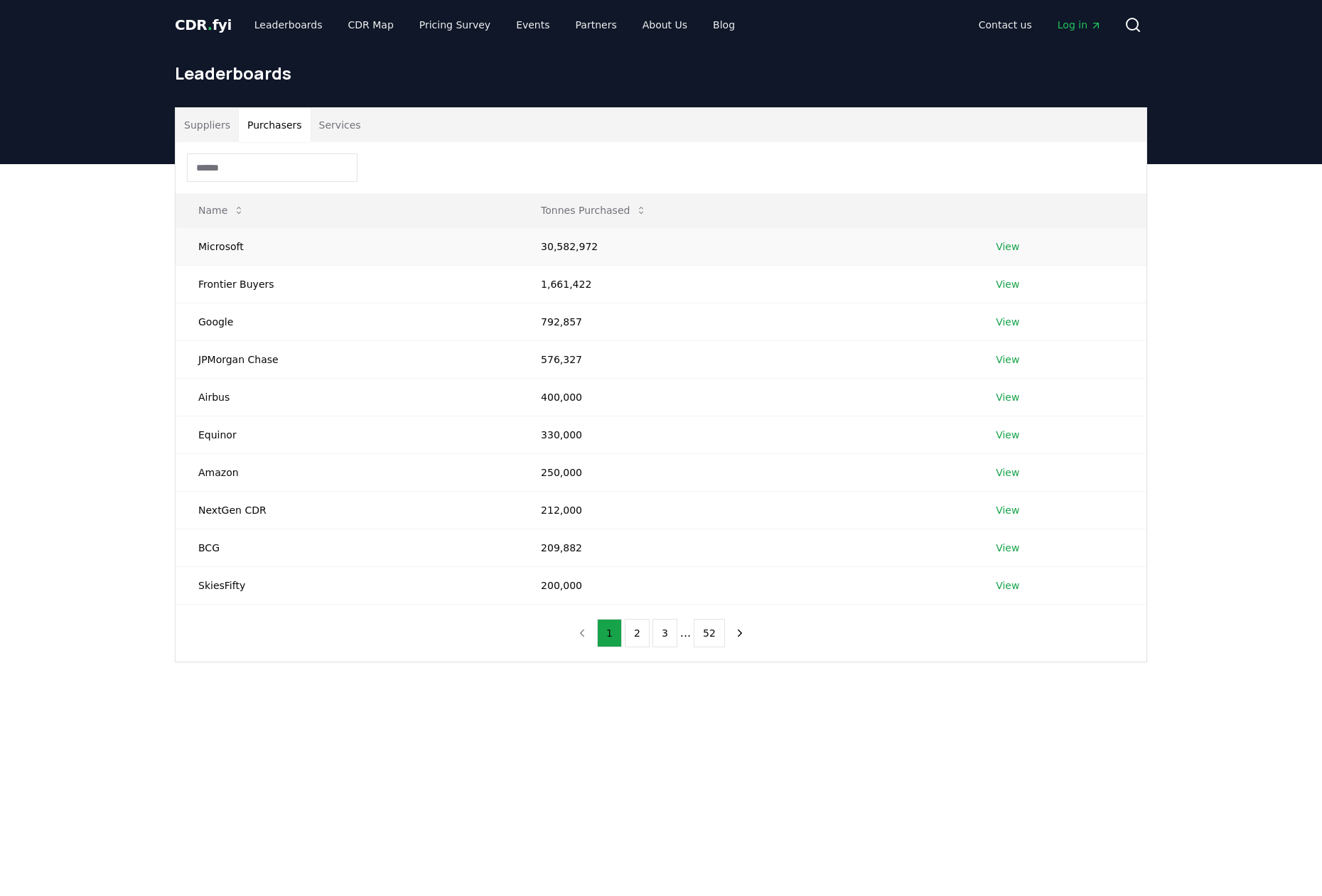
click at [563, 251] on td "30,582,972" at bounding box center [745, 246] width 455 height 38
click at [625, 250] on td "30,582,972" at bounding box center [745, 246] width 455 height 38
click at [1013, 247] on link "View" at bounding box center [1008, 247] width 23 height 15
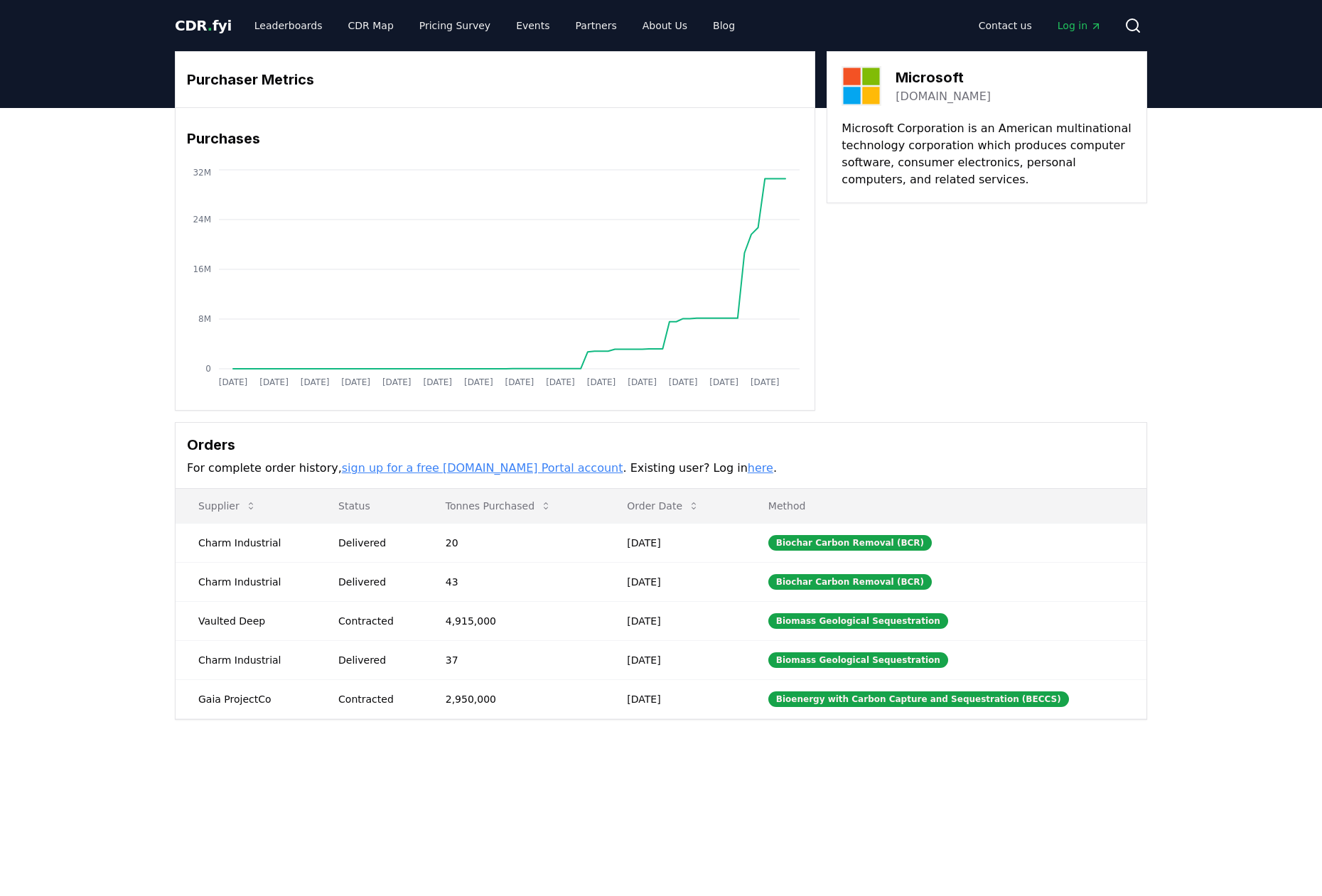
click at [1075, 24] on span "Log in" at bounding box center [1080, 25] width 44 height 15
